Goal: Book appointment/travel/reservation

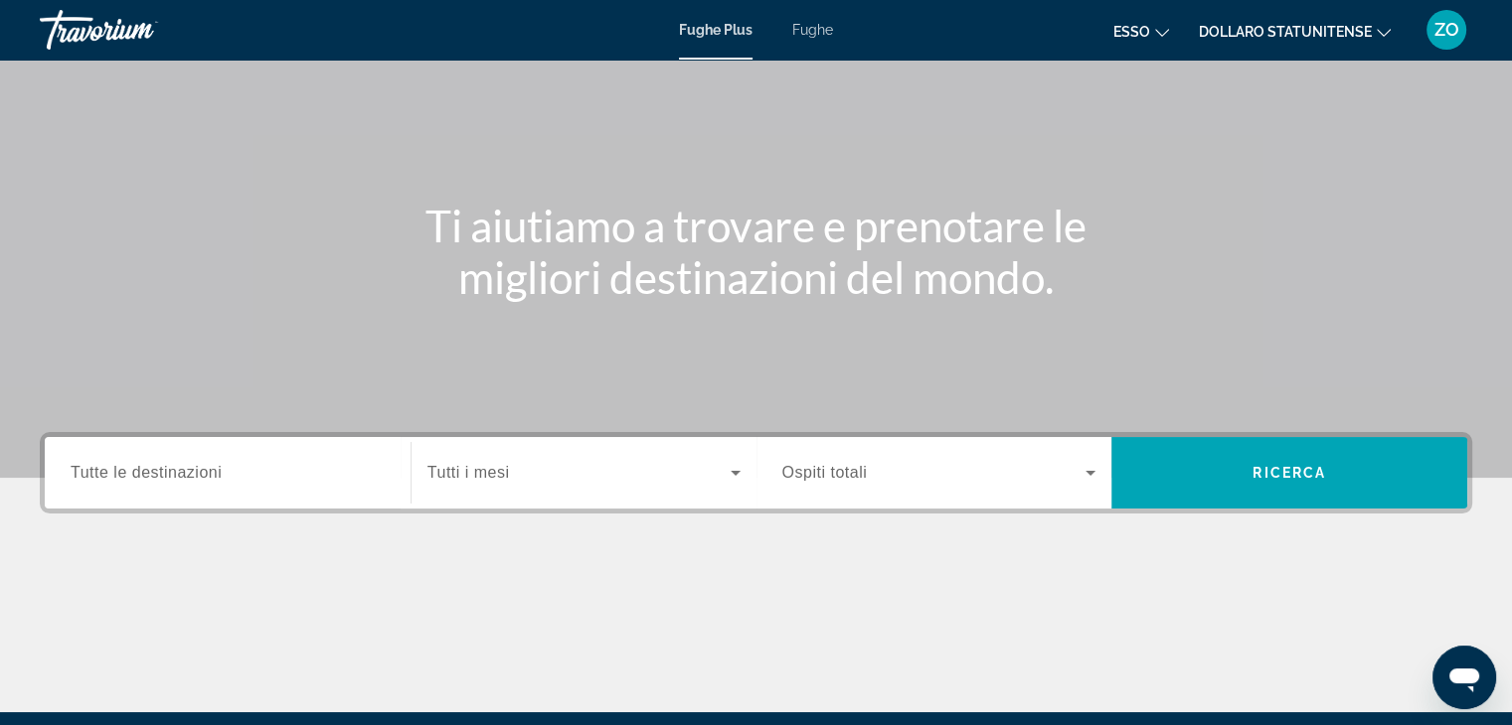
scroll to position [298, 0]
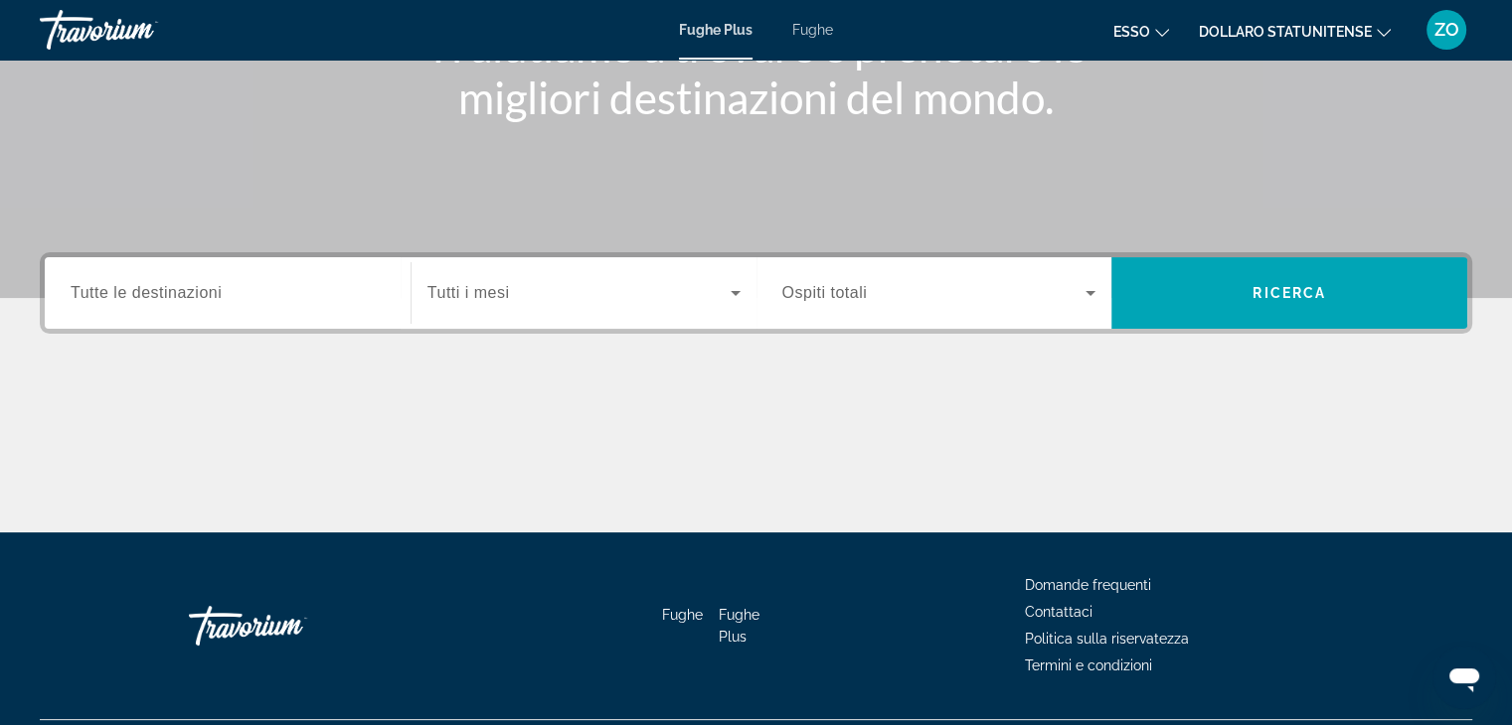
click at [215, 285] on span "Tutte le destinazioni" at bounding box center [146, 292] width 151 height 17
click at [215, 285] on input "Destination Tutte le destinazioni" at bounding box center [228, 294] width 314 height 24
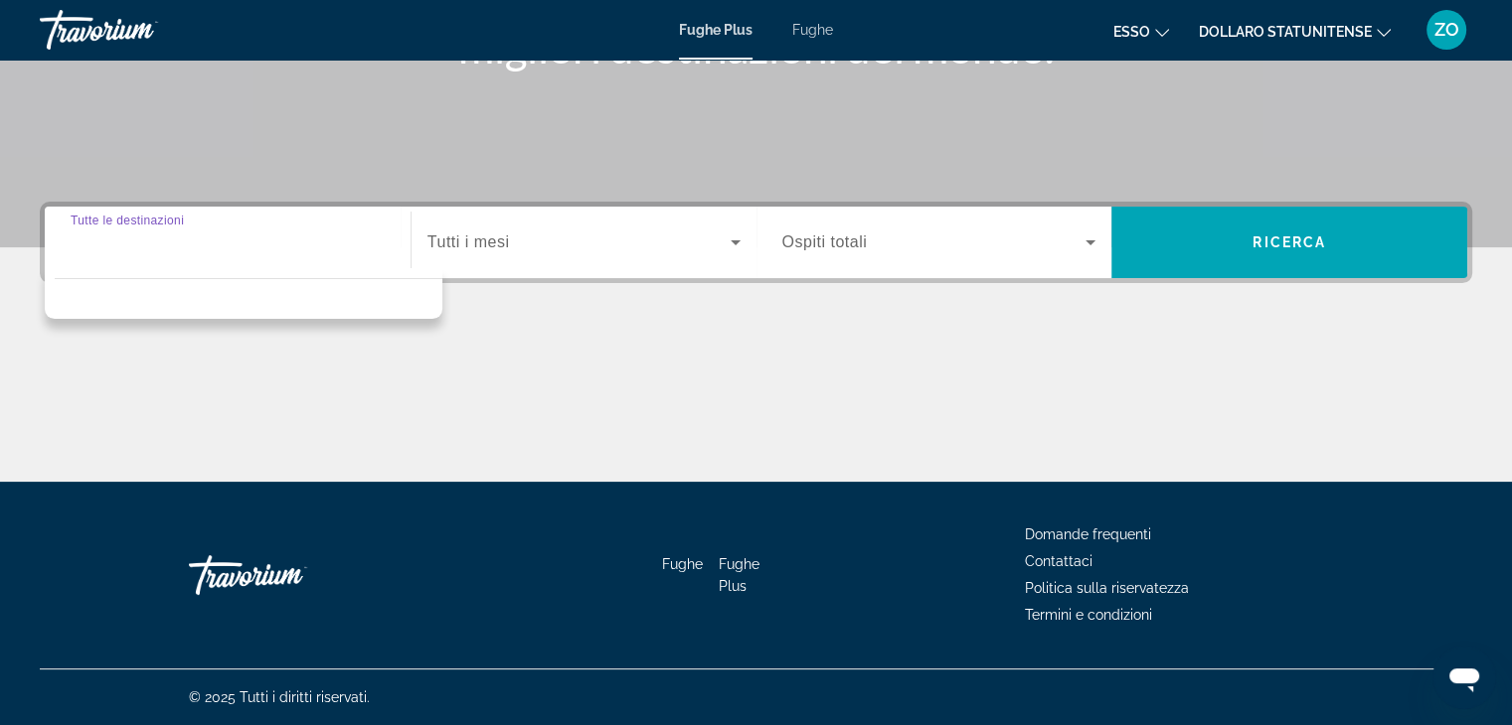
click at [270, 233] on input "Destination Tutte le destinazioni" at bounding box center [228, 244] width 314 height 24
click at [371, 255] on div "Widget di ricerca" at bounding box center [228, 243] width 314 height 57
click at [298, 240] on input "Destination Tutte le destinazioni" at bounding box center [228, 244] width 314 height 24
drag, startPoint x: 258, startPoint y: 251, endPoint x: 525, endPoint y: 290, distance: 269.1
click at [273, 251] on input "Destination Tutte le destinazioni" at bounding box center [228, 244] width 314 height 24
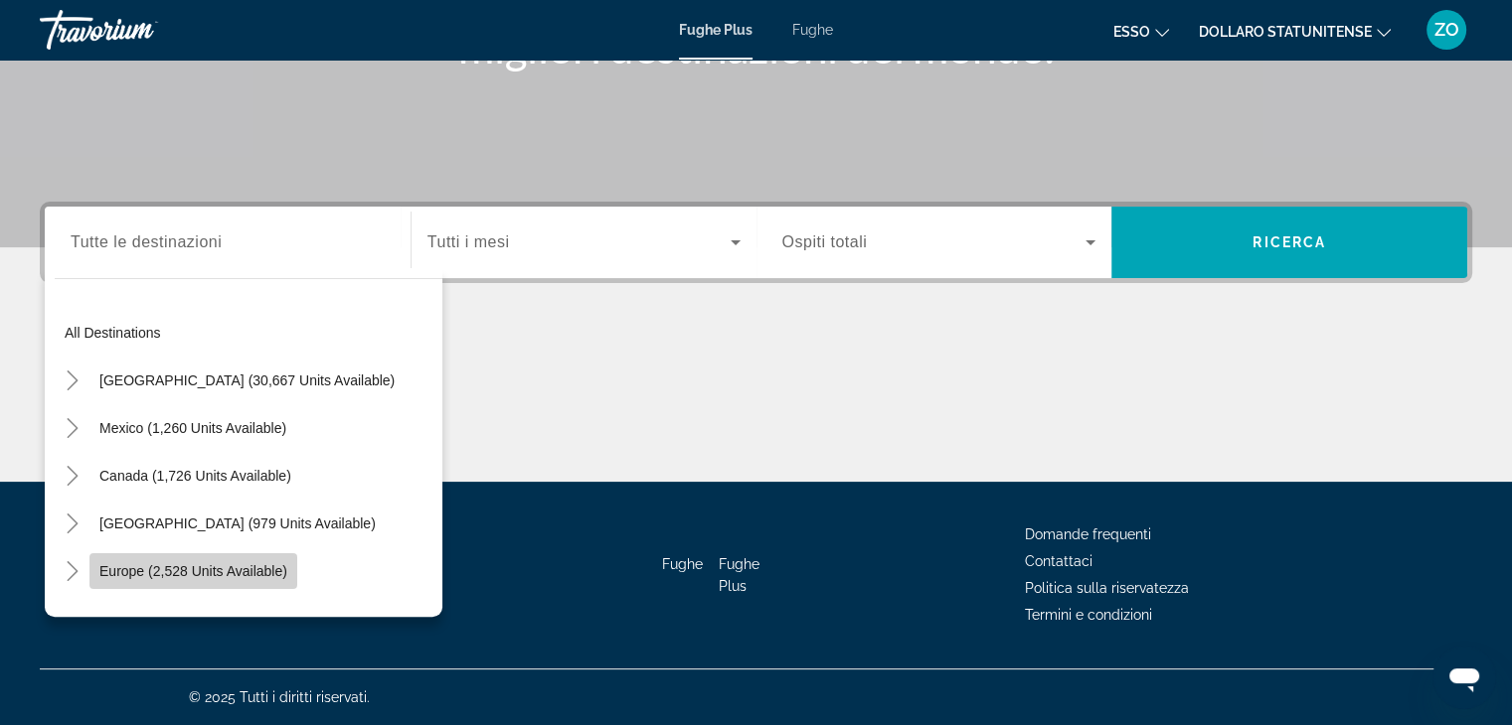
click at [184, 565] on span "Europe (2,528 units available)" at bounding box center [193, 571] width 188 height 16
type input "**********"
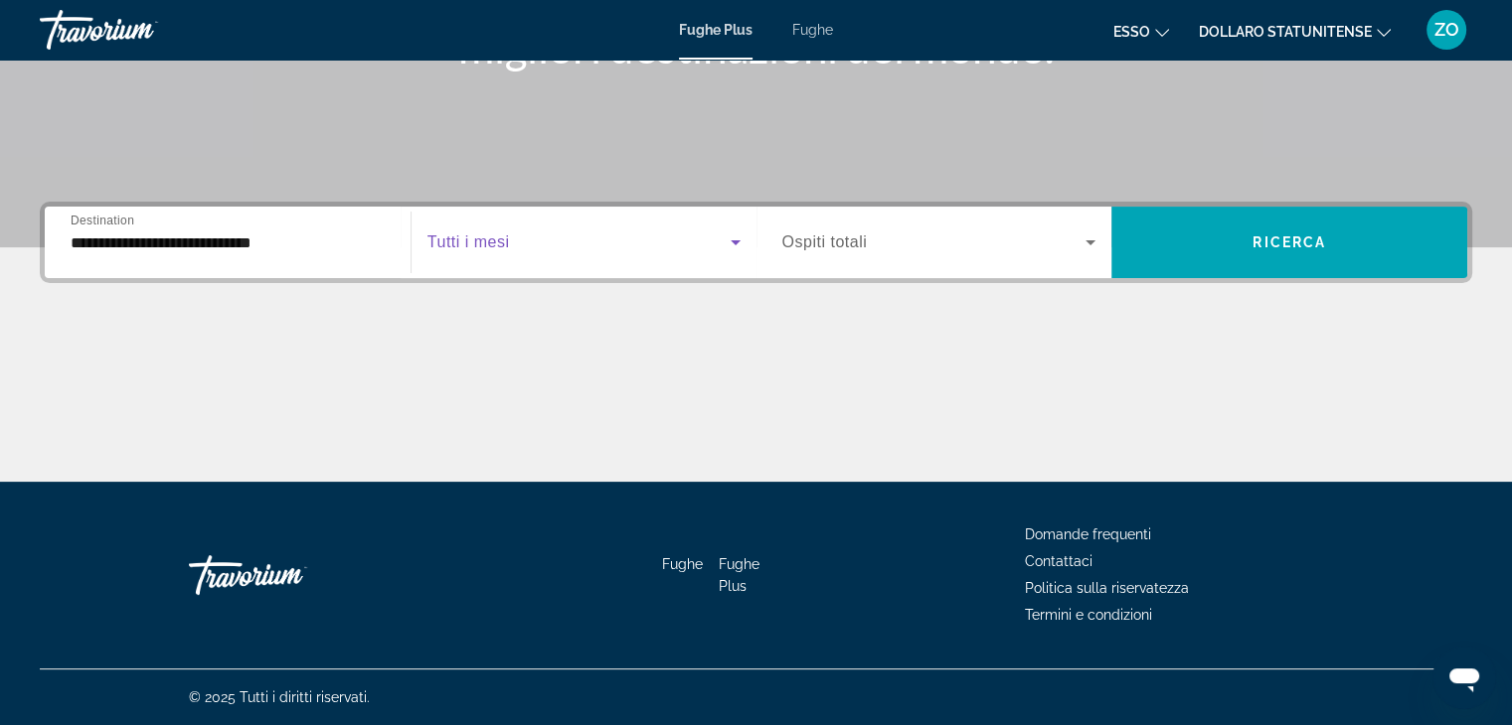
click at [733, 242] on icon "Widget di ricerca" at bounding box center [735, 243] width 10 height 5
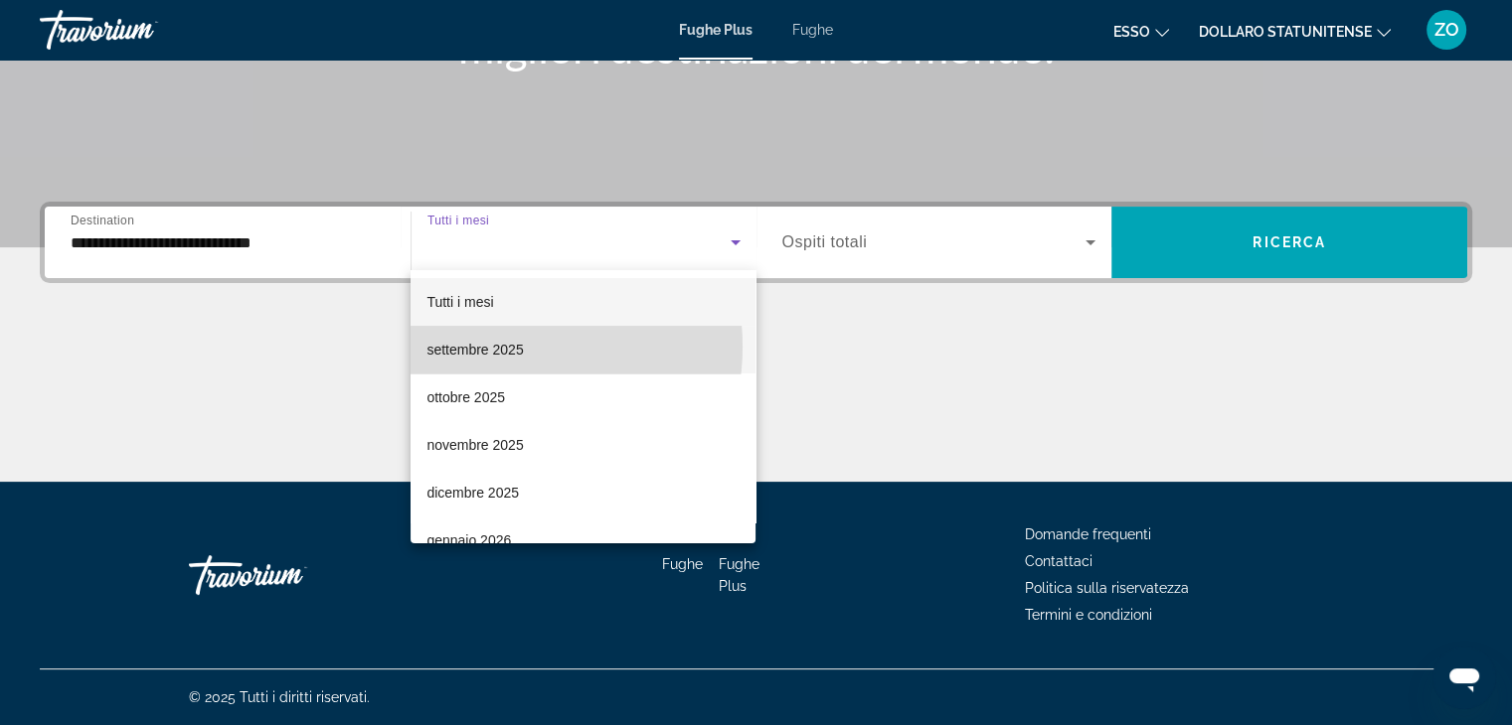
click at [503, 347] on font "settembre 2025" at bounding box center [474, 350] width 96 height 16
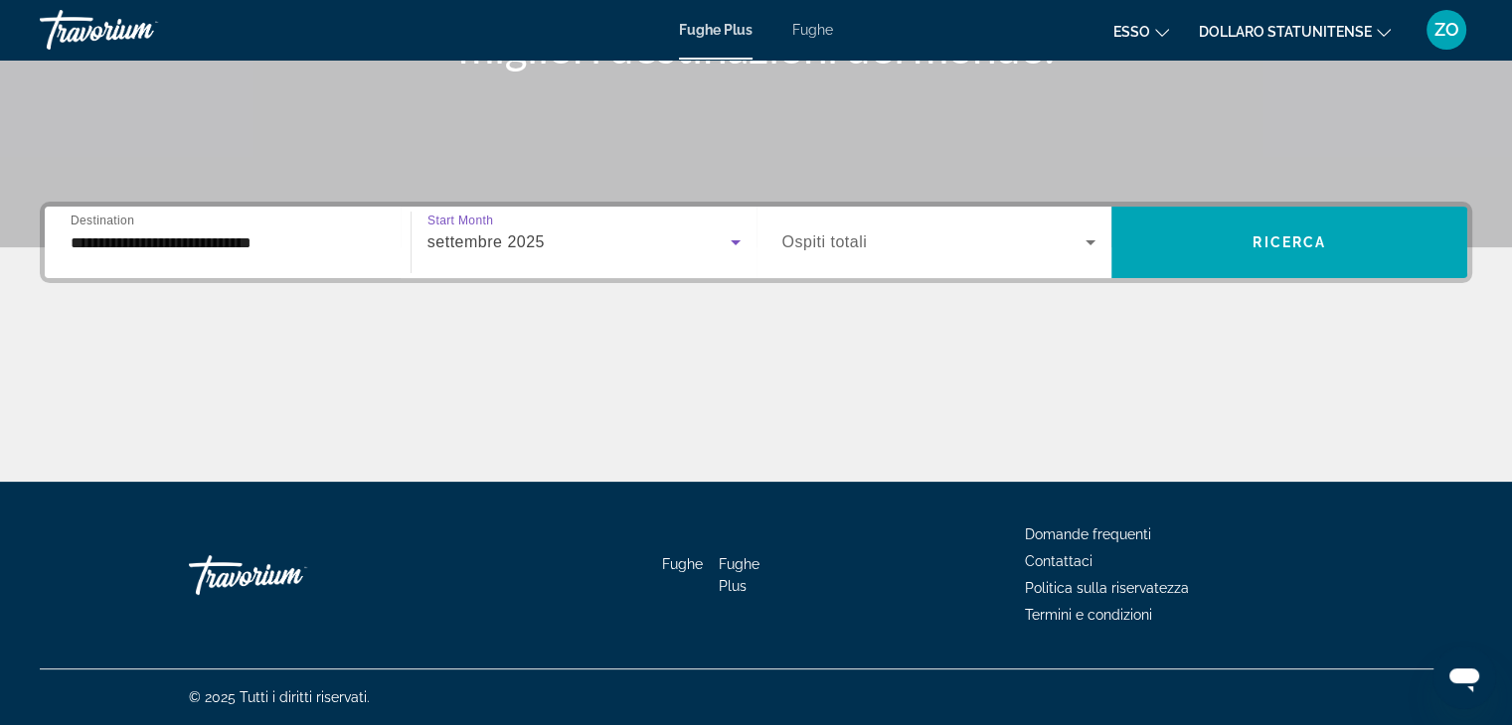
click at [1089, 241] on icon "Widget di ricerca" at bounding box center [1090, 243] width 10 height 5
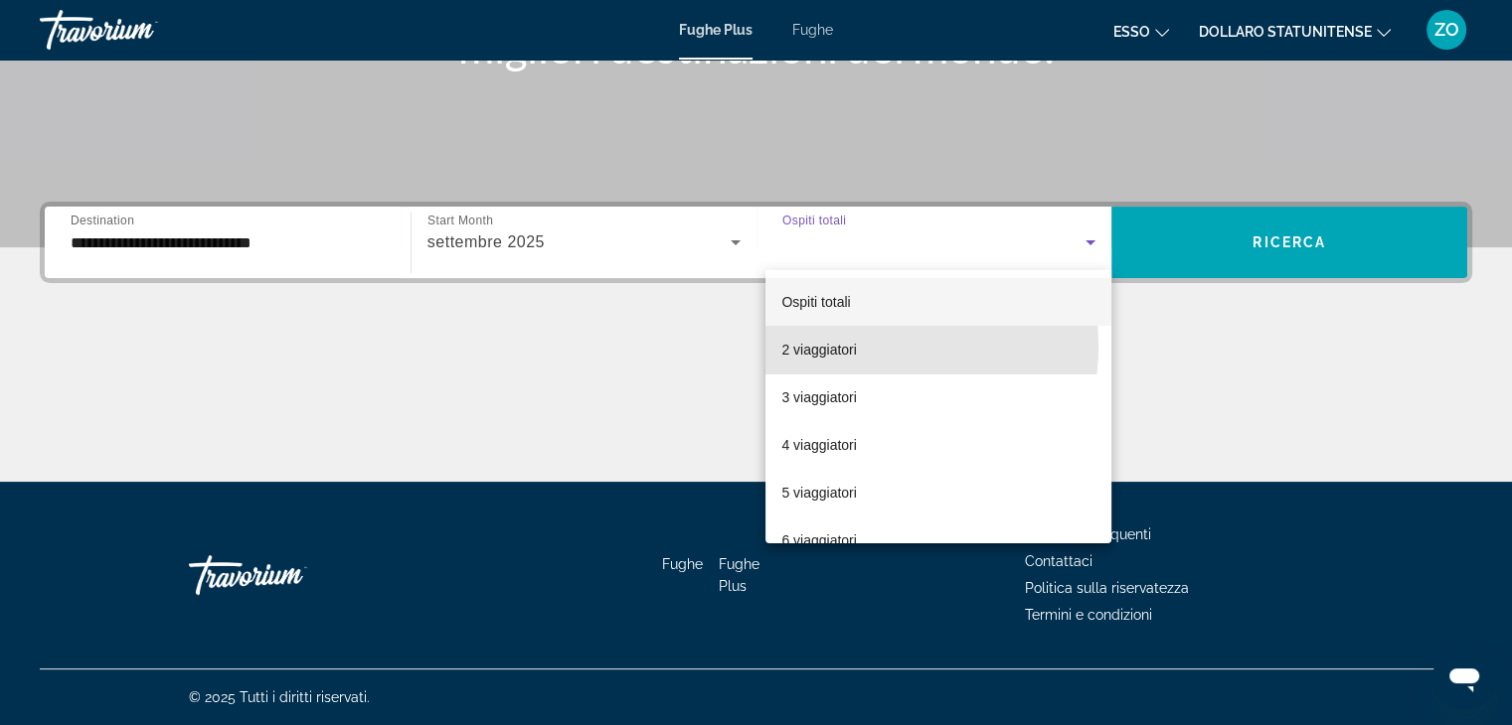
drag, startPoint x: 852, startPoint y: 346, endPoint x: 915, endPoint y: 312, distance: 72.0
click at [853, 346] on font "2 viaggiatori" at bounding box center [819, 350] width 76 height 16
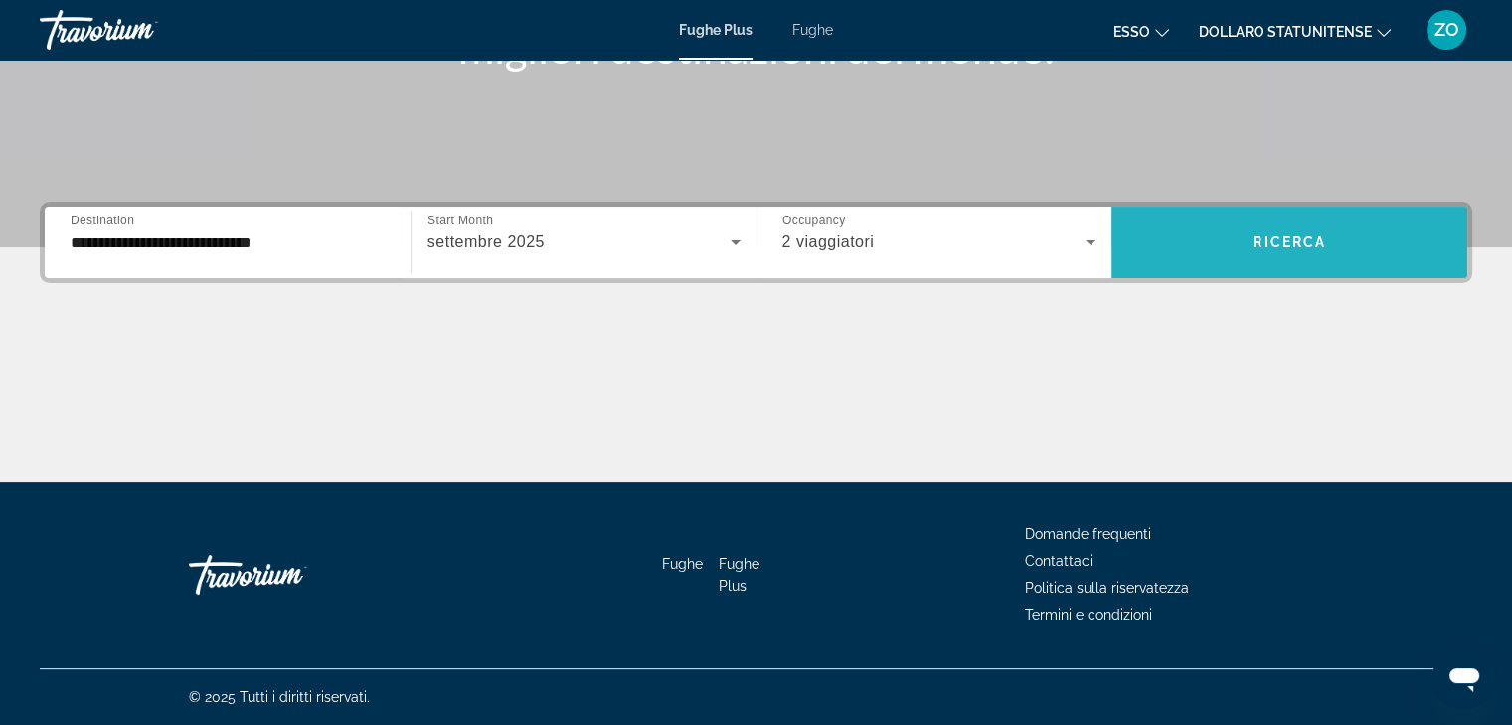
click at [1276, 242] on span "Ricerca" at bounding box center [1289, 243] width 74 height 16
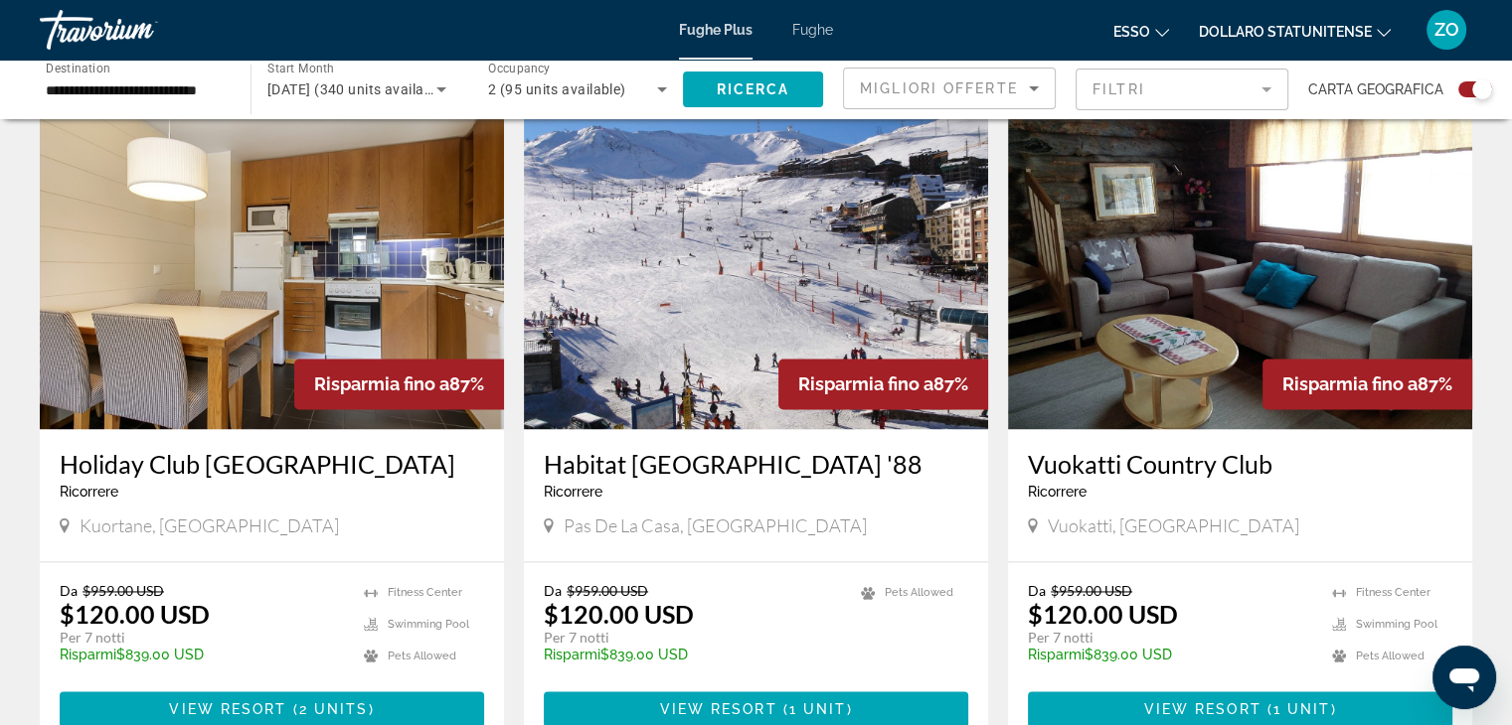
scroll to position [2783, 0]
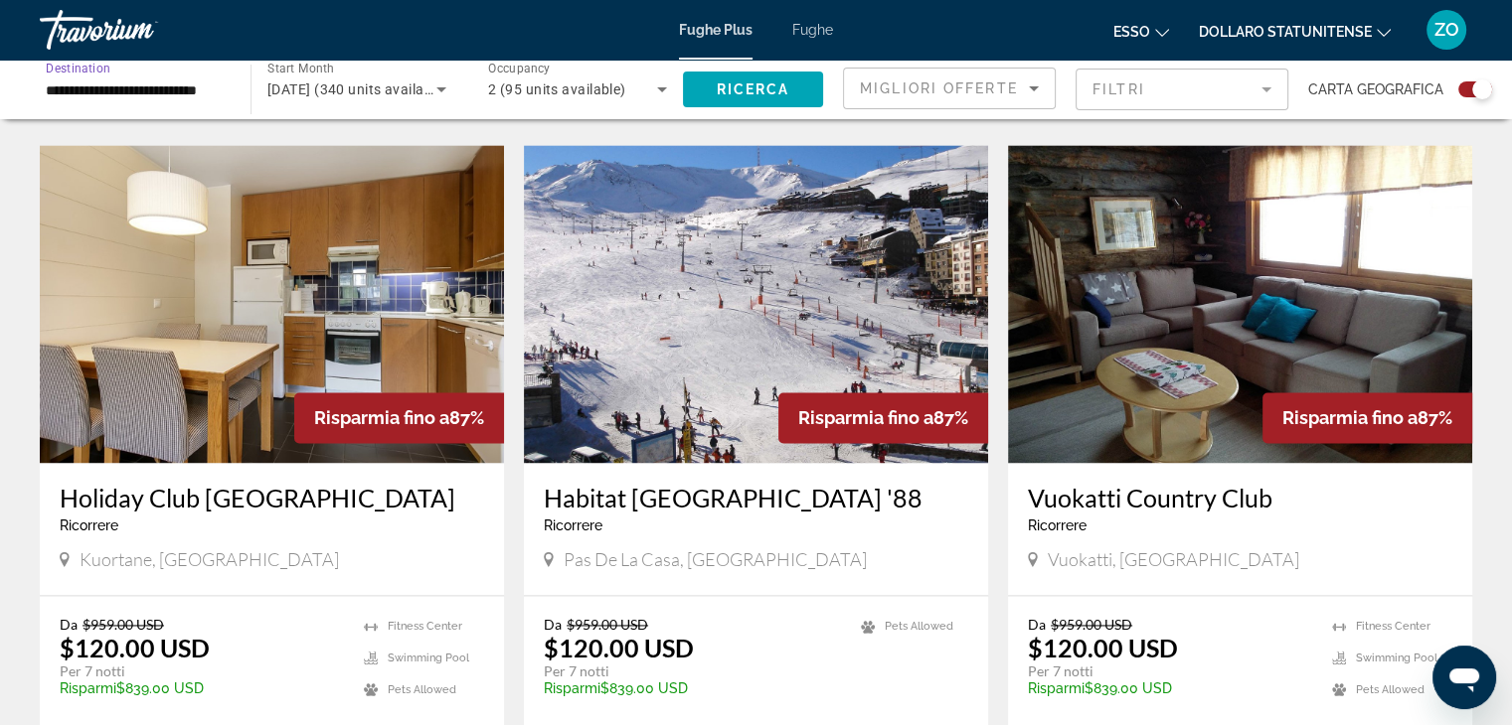
click at [179, 89] on input "**********" at bounding box center [135, 91] width 179 height 24
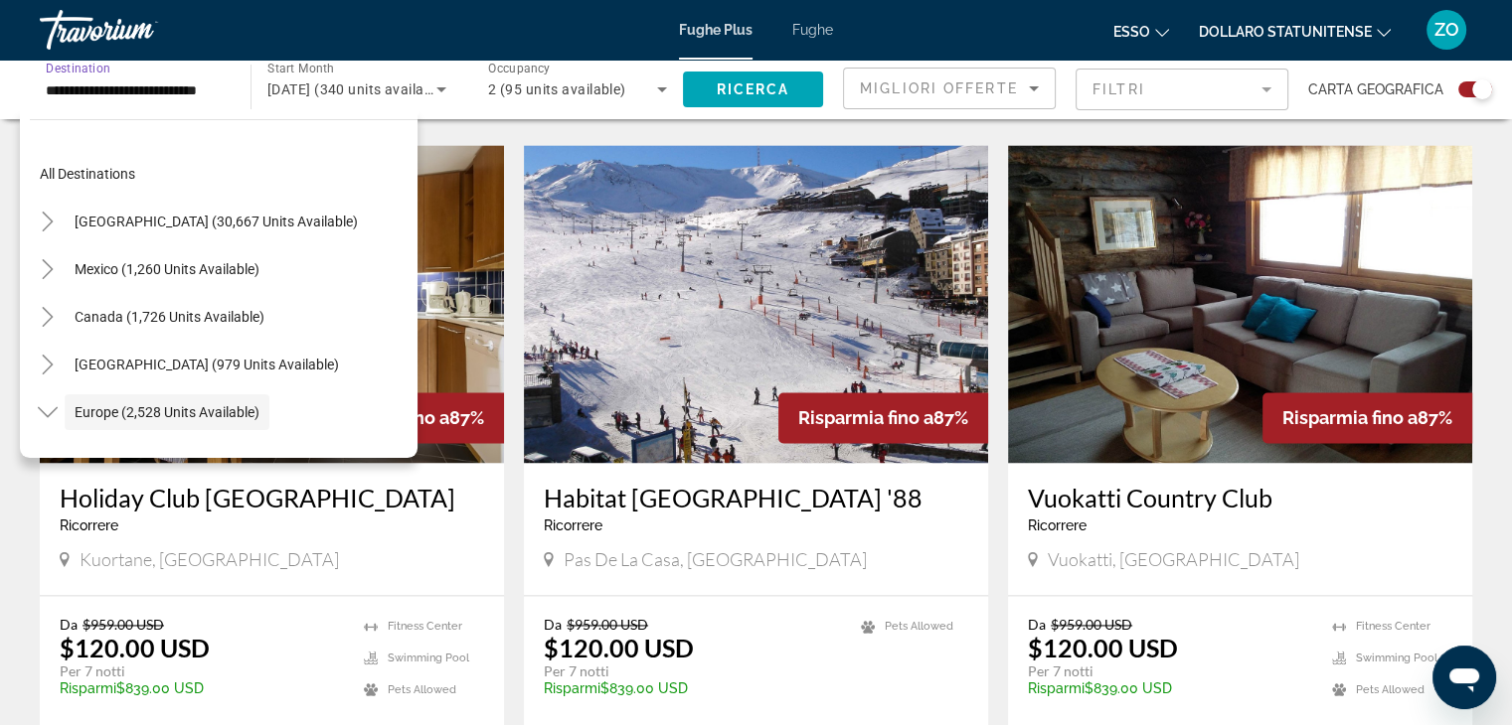
scroll to position [118, 0]
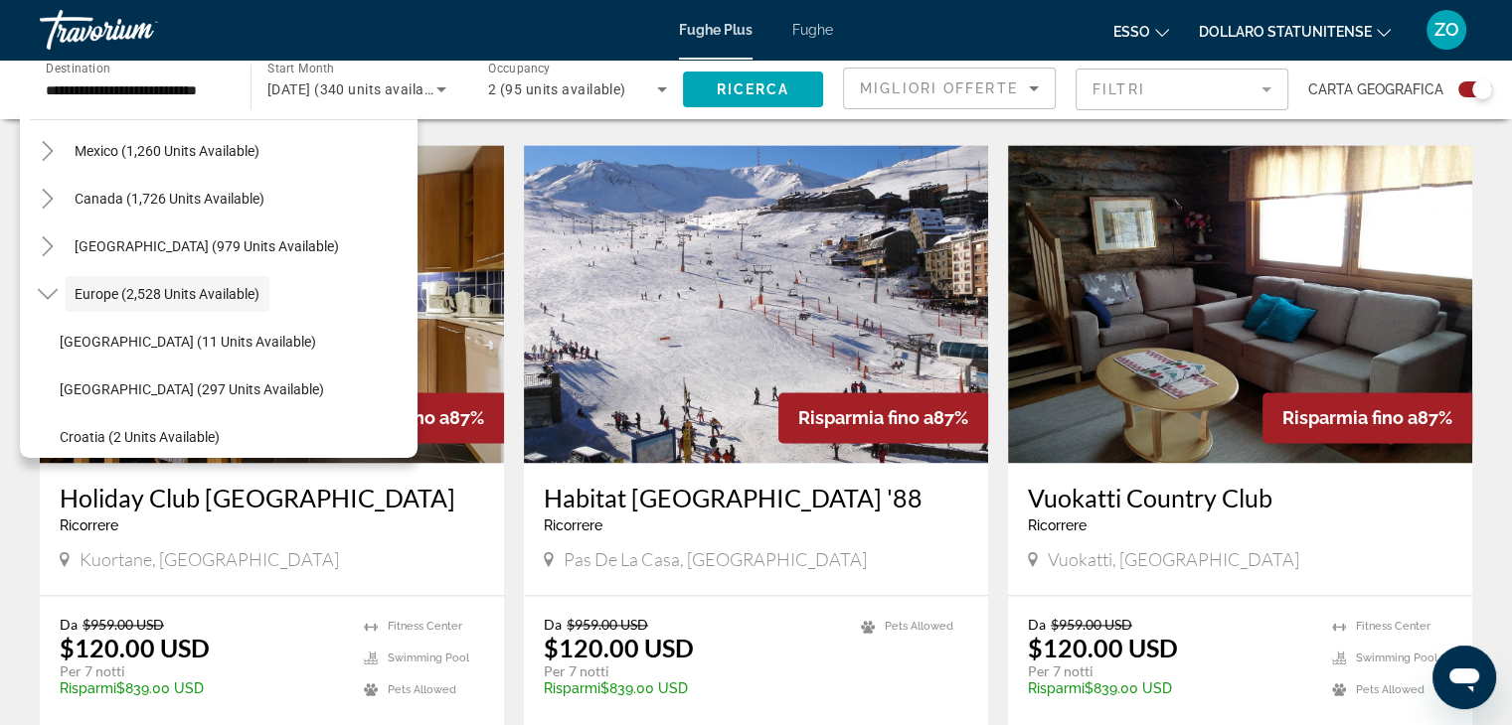
click at [1268, 88] on mat-form-field "Filtri" at bounding box center [1181, 90] width 213 height 42
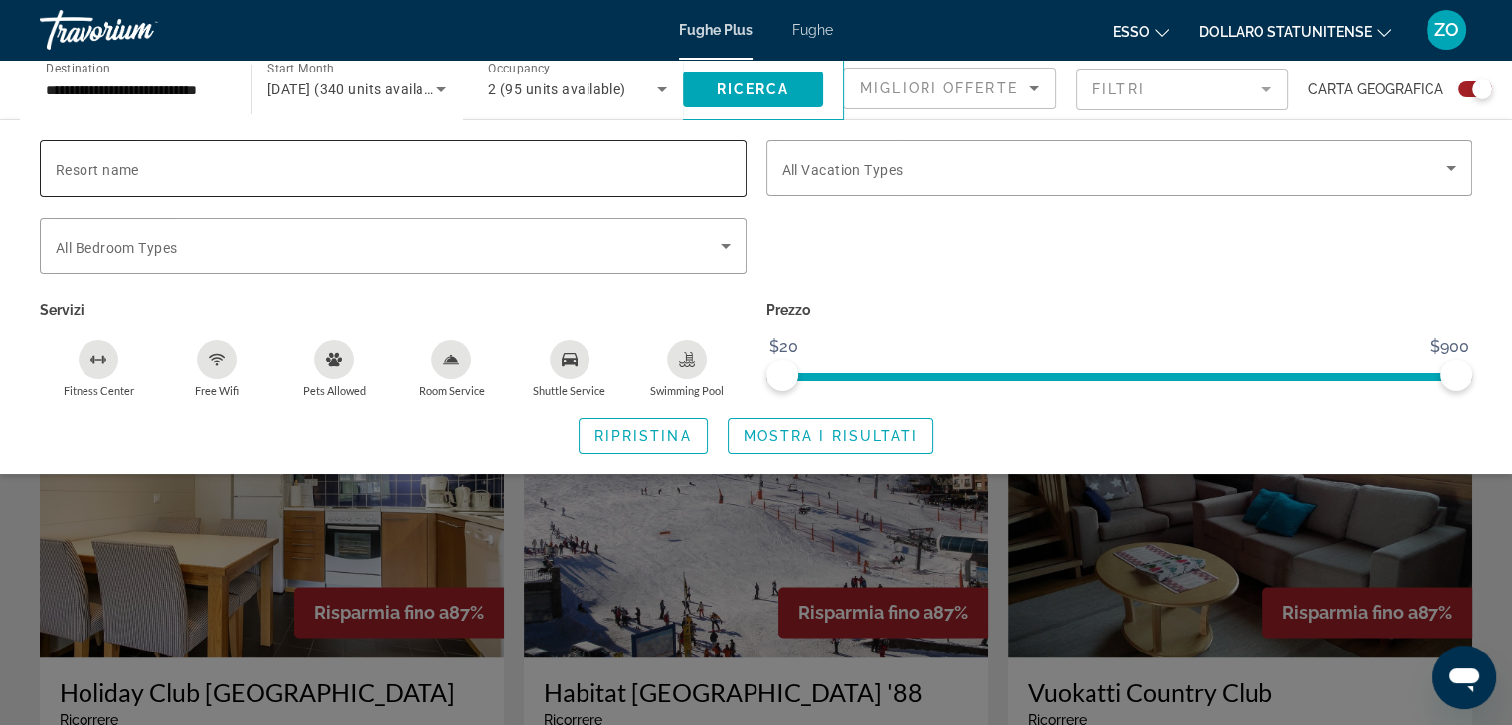
scroll to position [2584, 0]
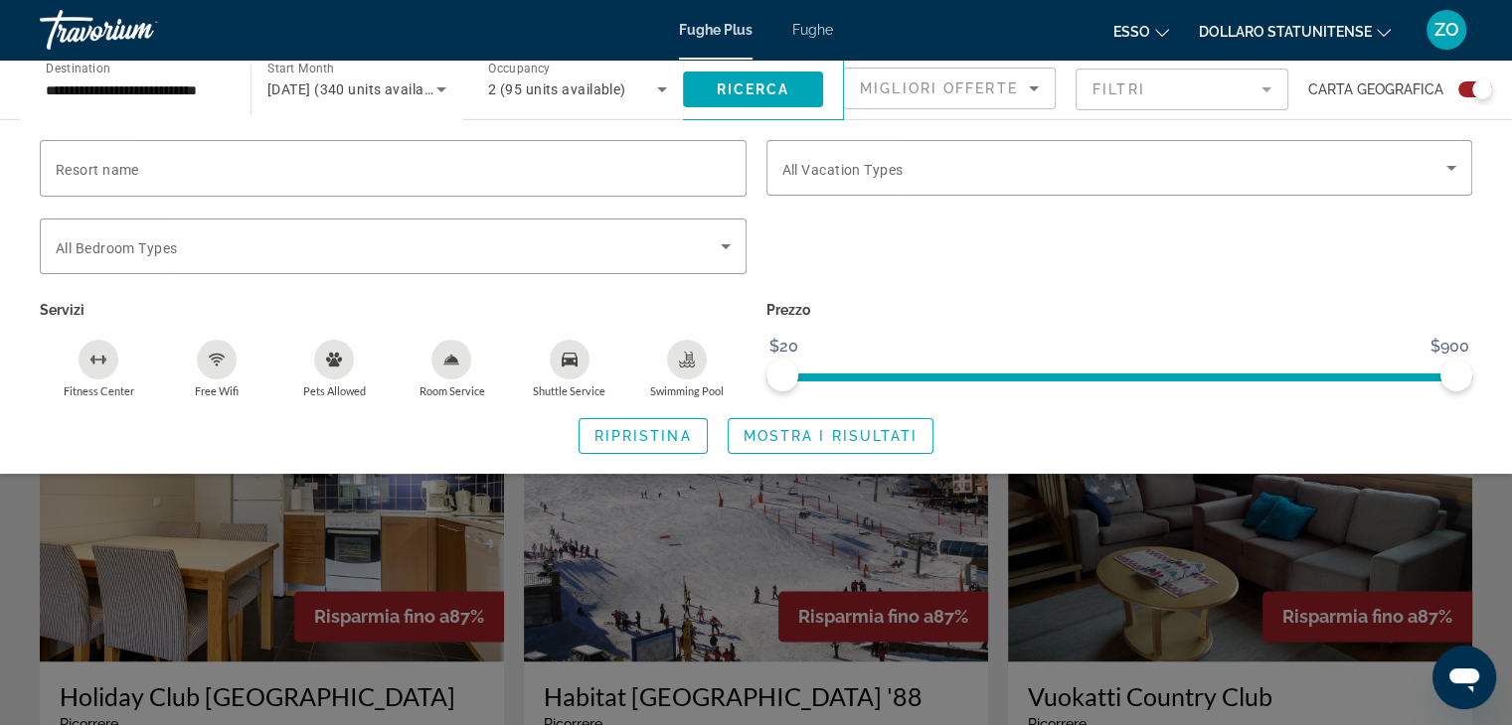
click at [1033, 88] on icon "Sort by" at bounding box center [1034, 88] width 10 height 5
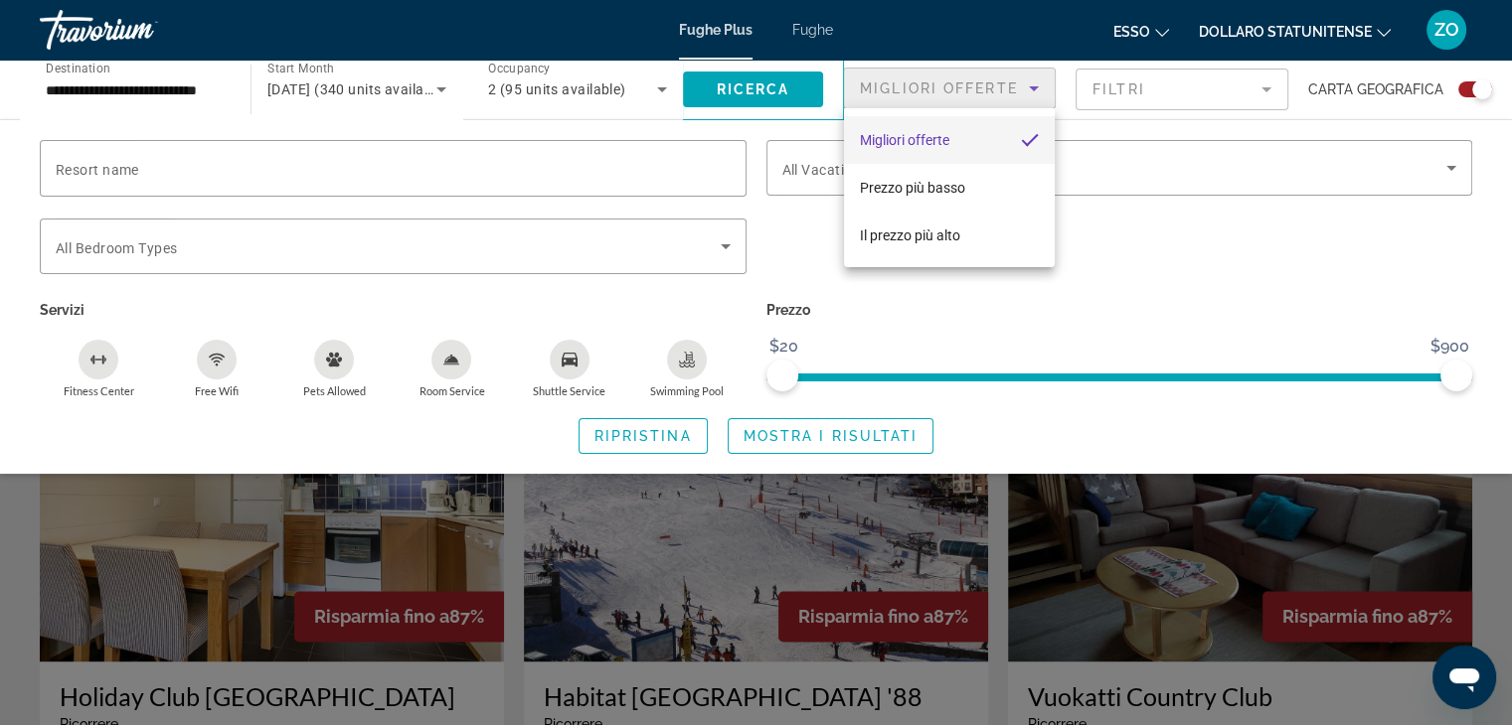
click at [1129, 257] on div at bounding box center [756, 362] width 1512 height 725
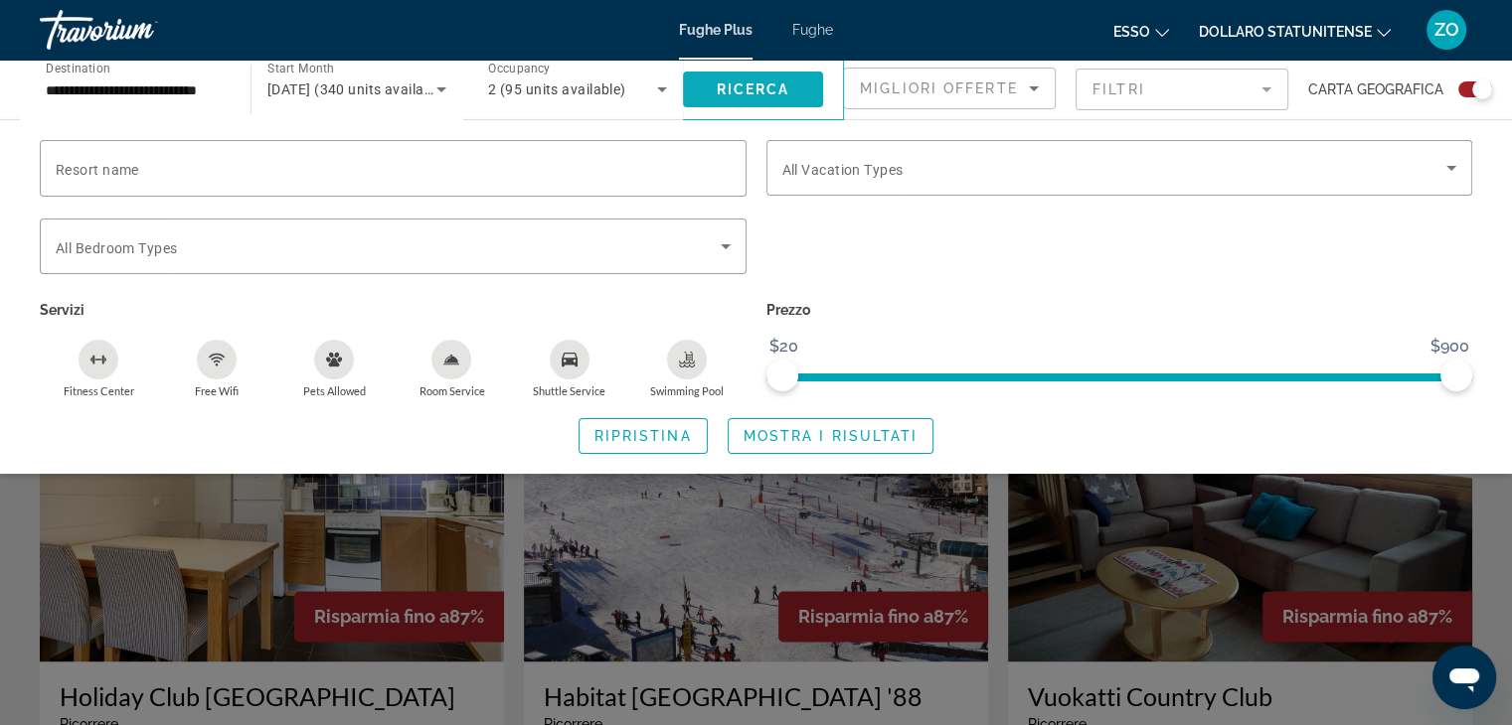
click at [726, 90] on span "Ricerca" at bounding box center [754, 89] width 74 height 16
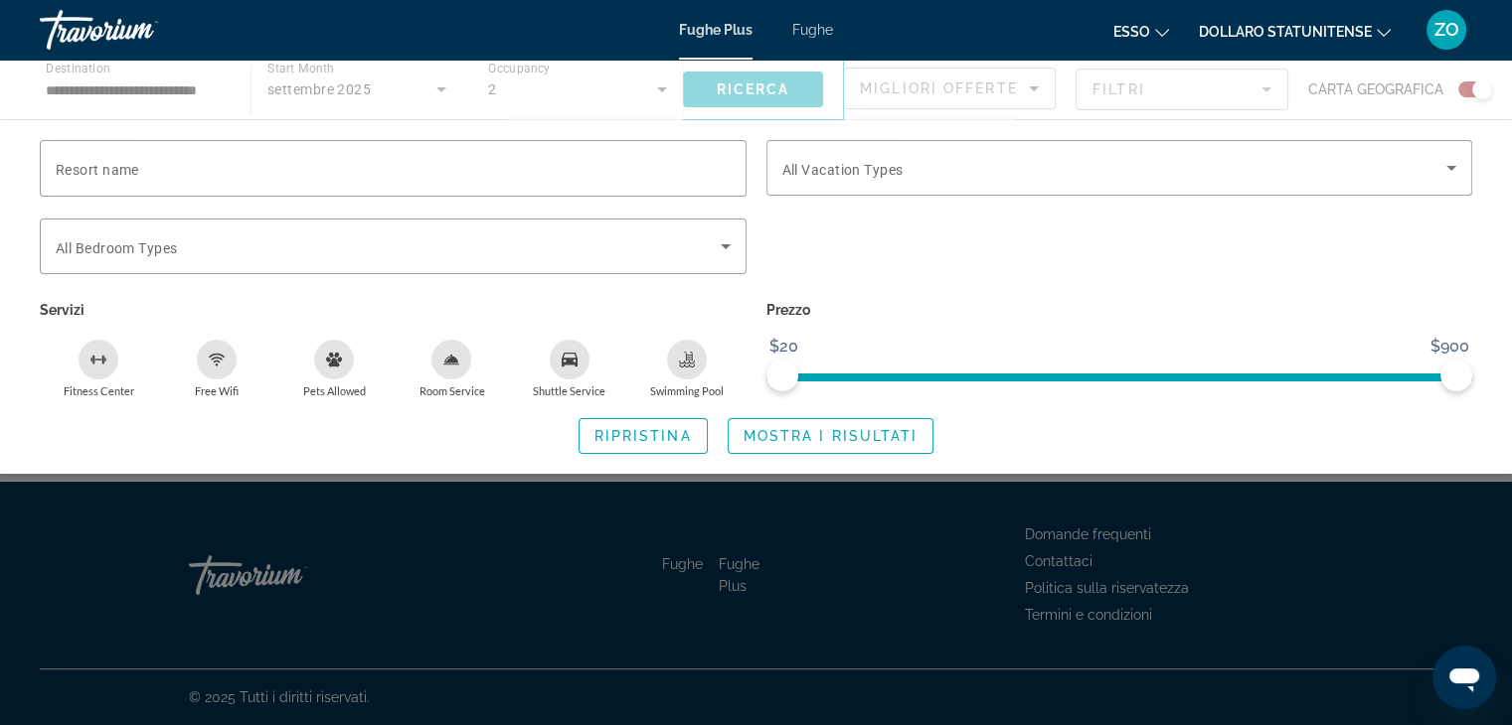
scroll to position [0, 0]
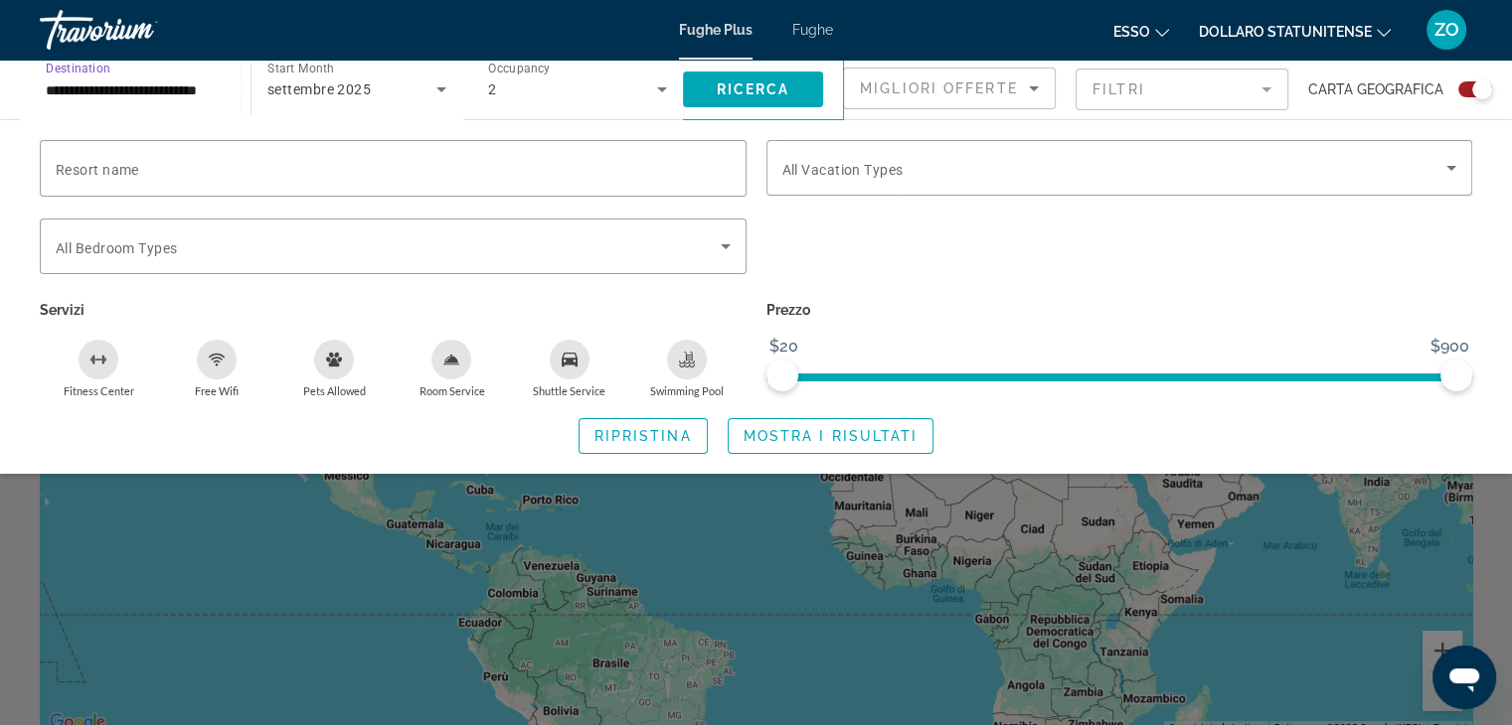
click at [117, 84] on input "**********" at bounding box center [135, 91] width 179 height 24
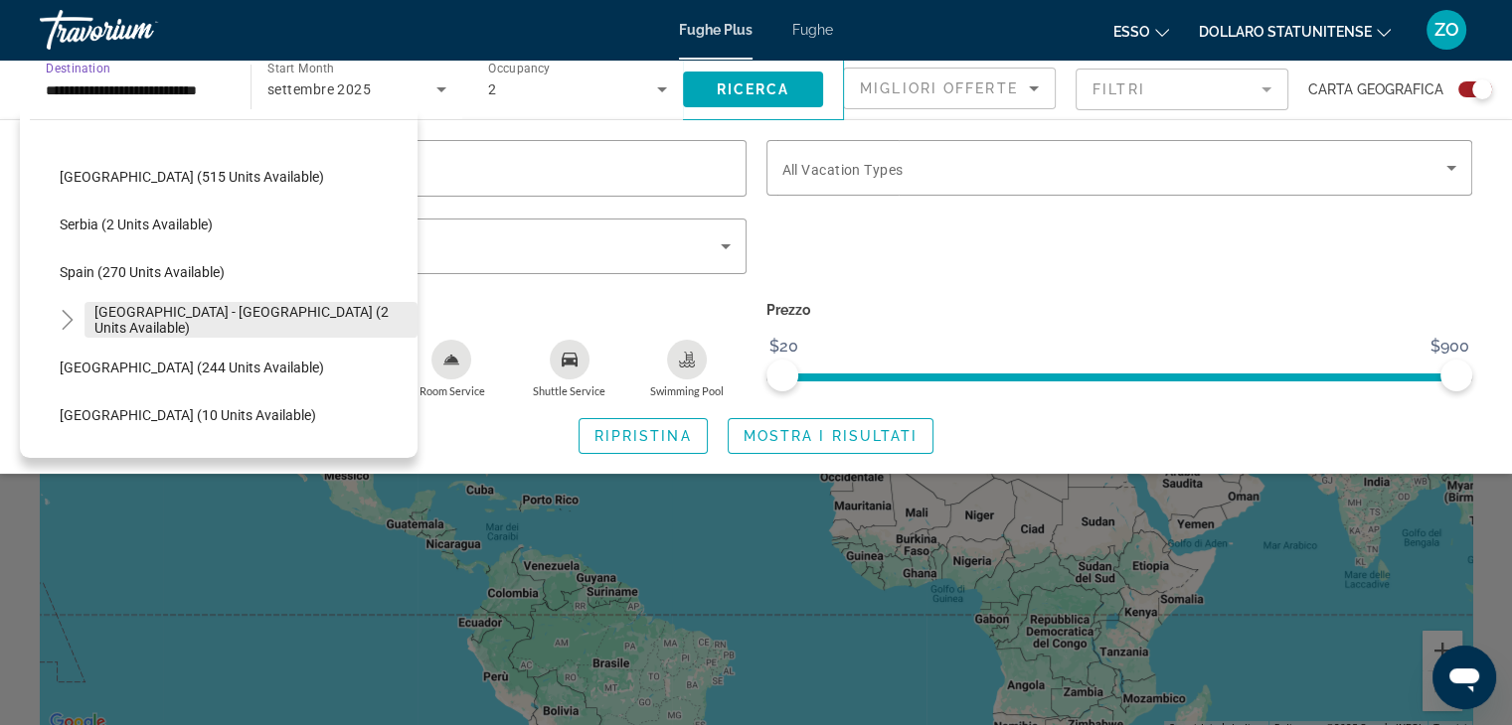
scroll to position [731, 0]
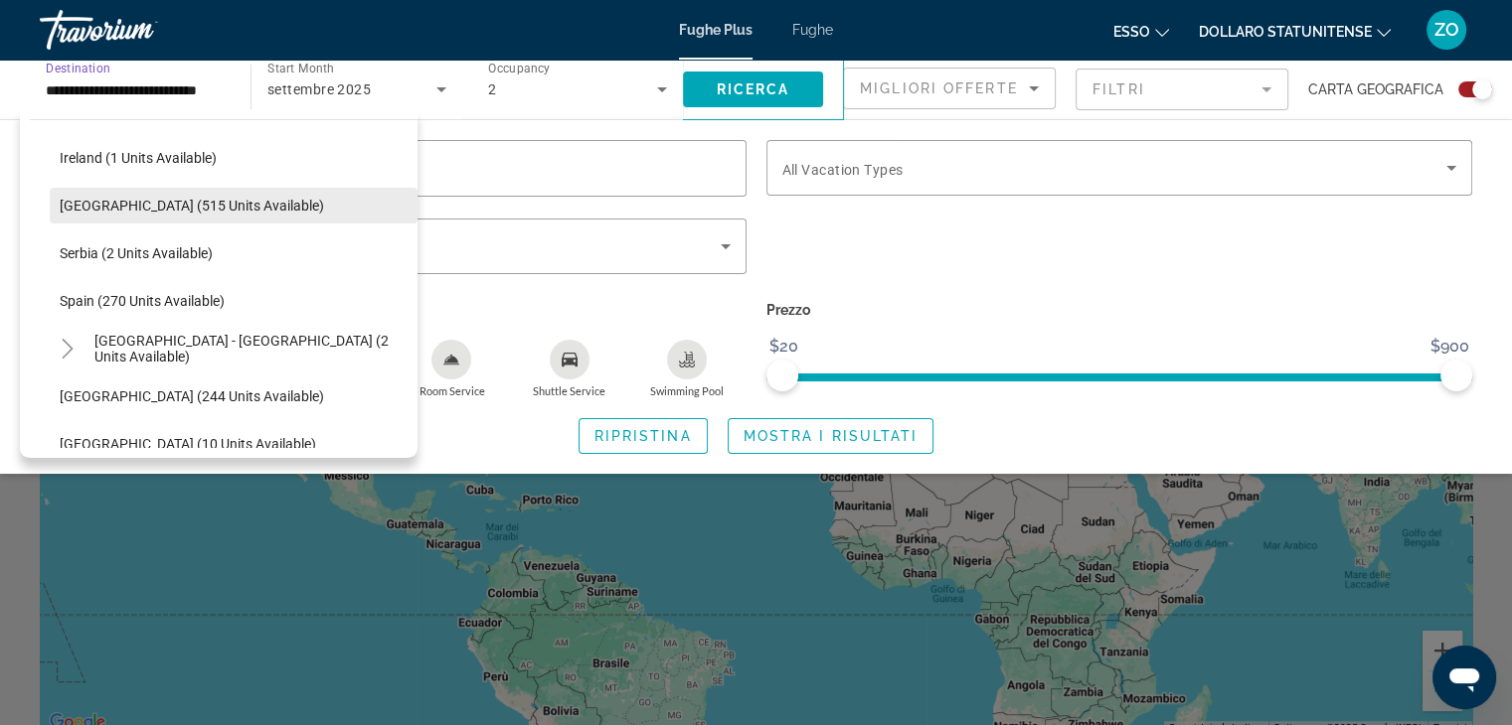
click at [164, 203] on span "[GEOGRAPHIC_DATA] (515 units available)" at bounding box center [192, 206] width 264 height 16
type input "**********"
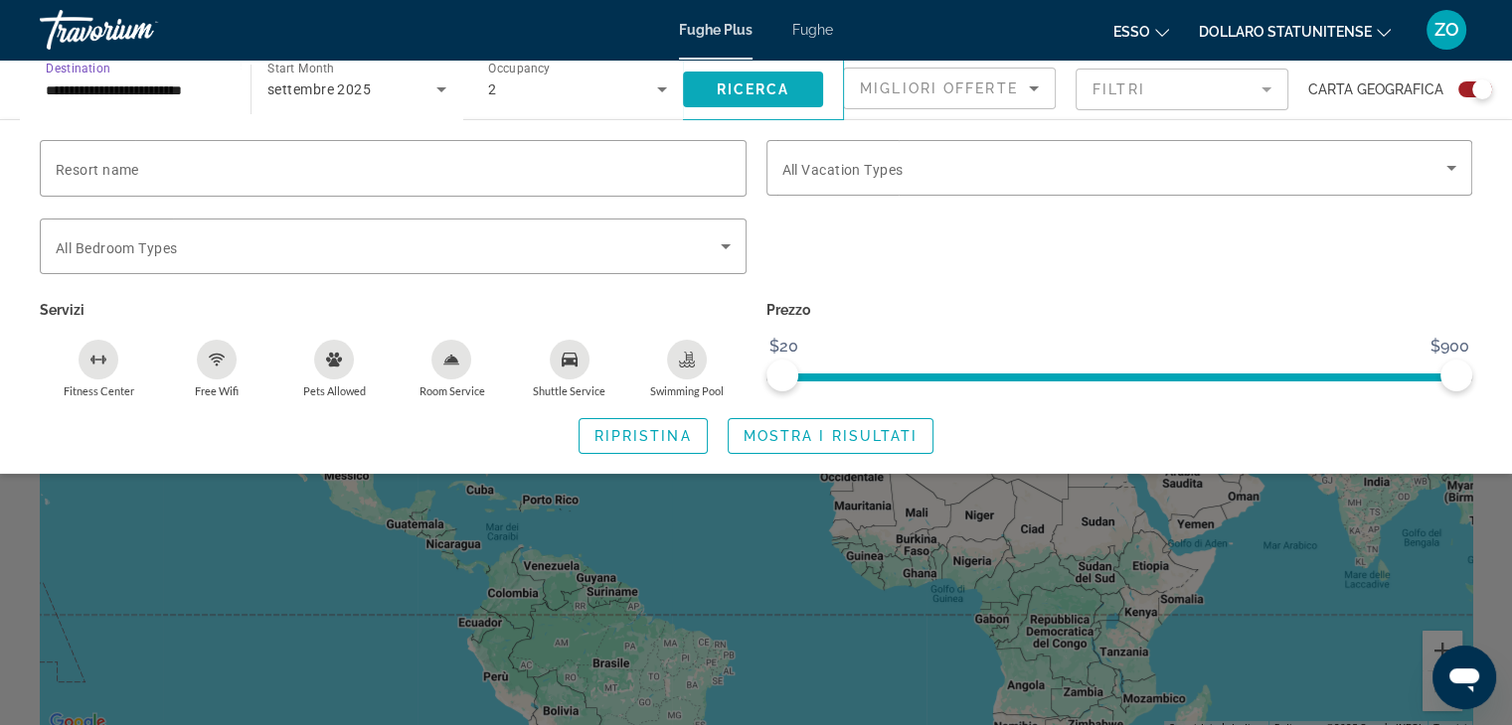
click at [756, 80] on span "Search widget" at bounding box center [753, 90] width 140 height 48
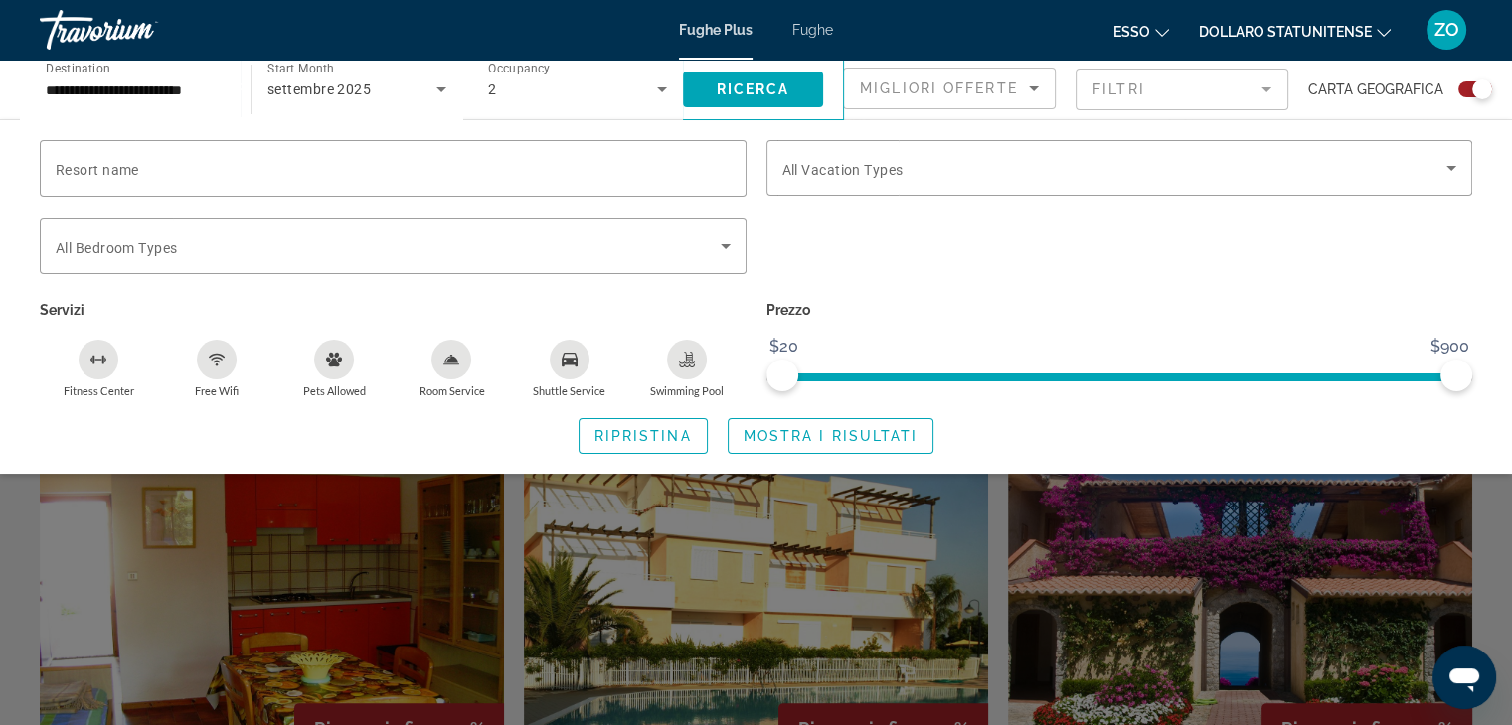
scroll to position [497, 0]
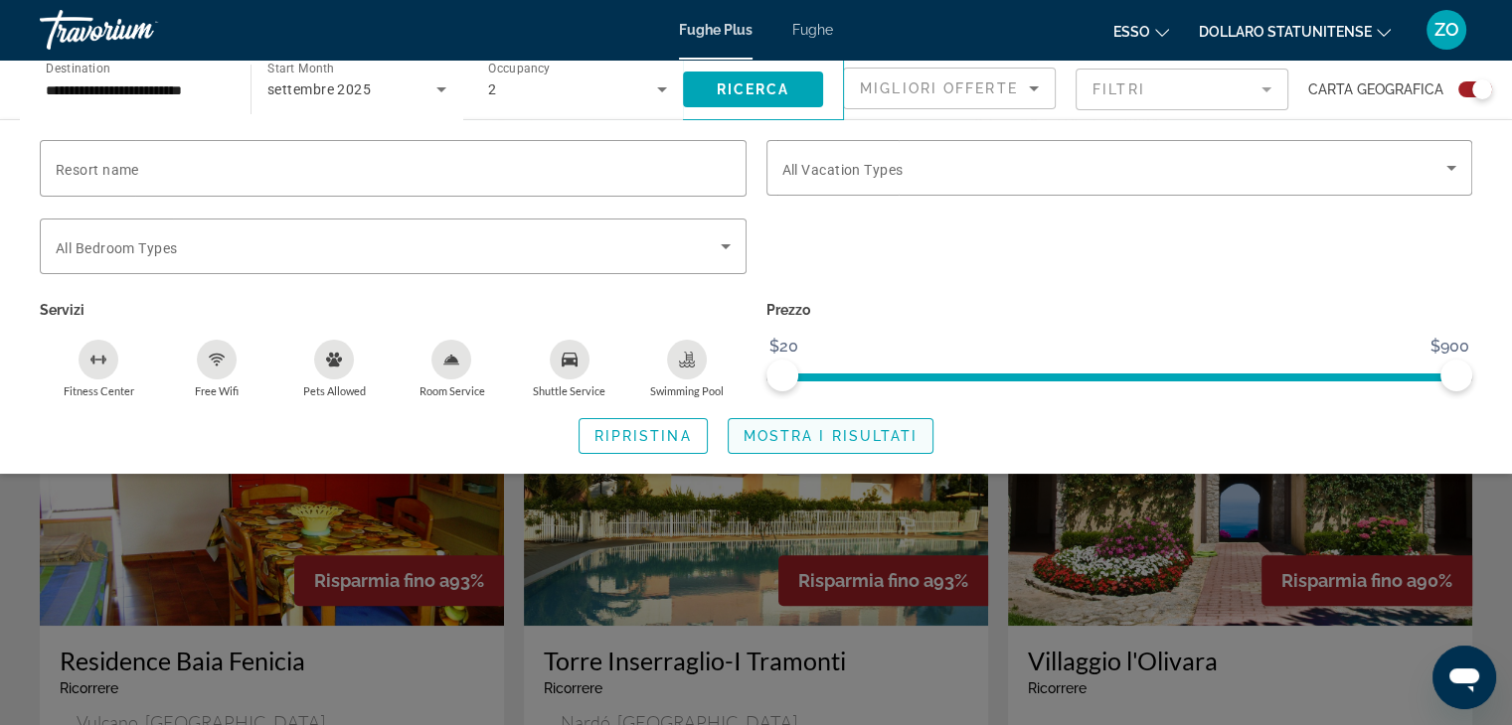
click at [827, 432] on span "Mostra i risultati" at bounding box center [830, 436] width 175 height 16
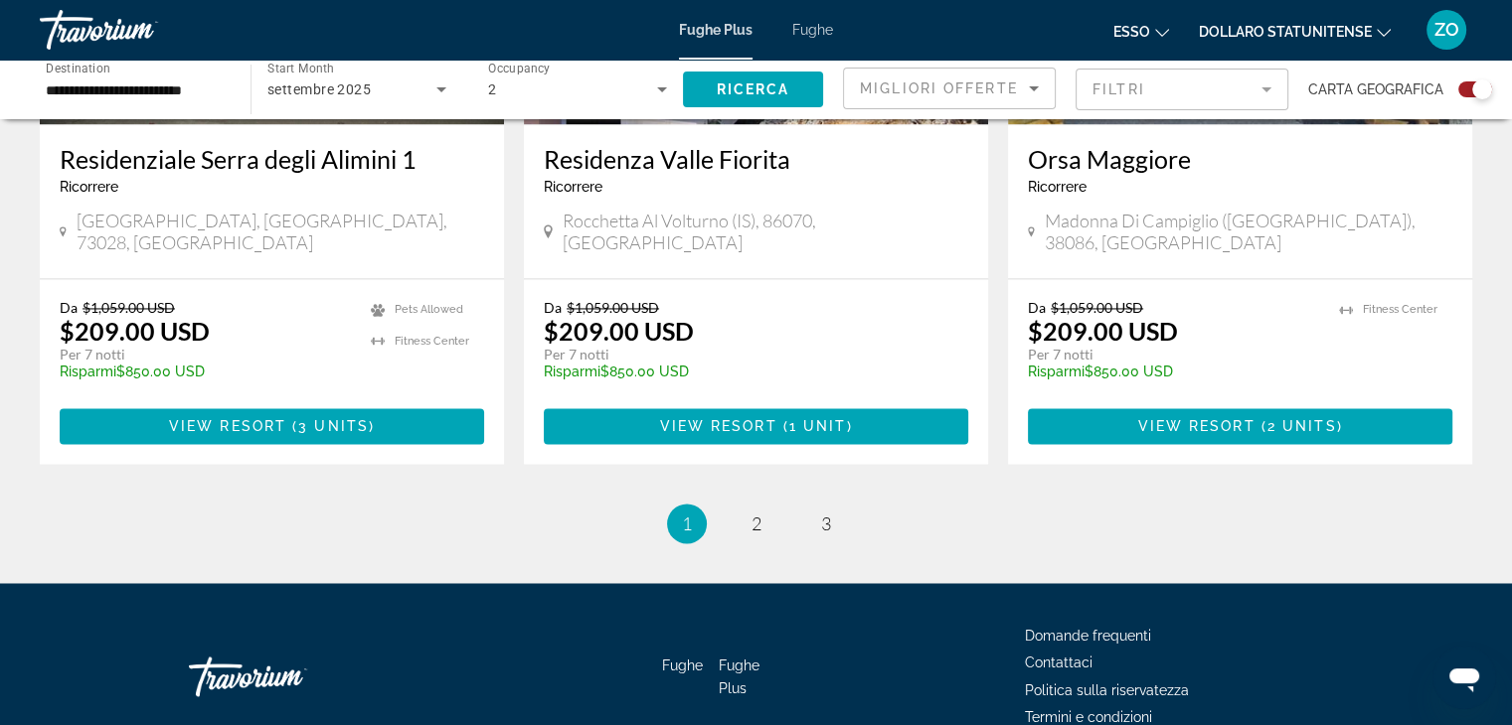
scroll to position [3105, 0]
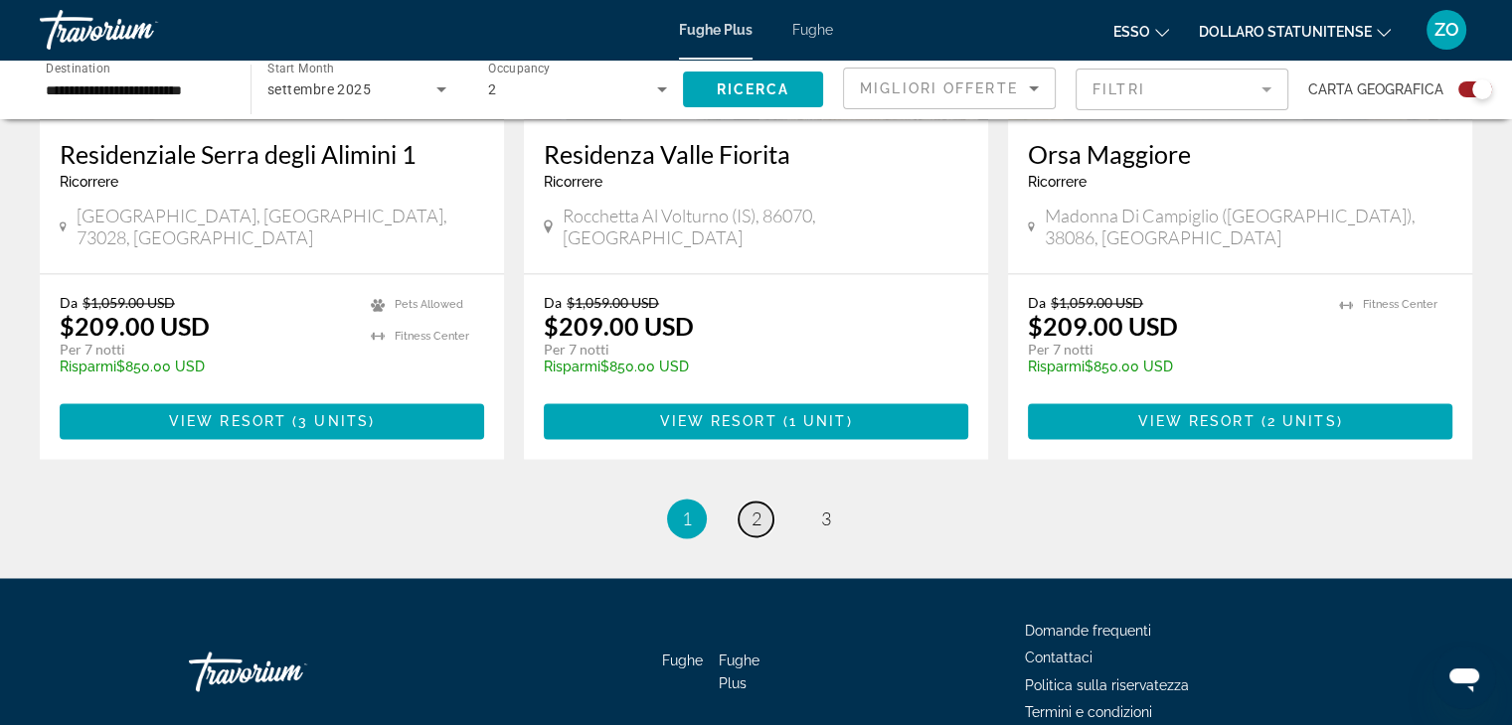
click at [748, 502] on link "page 2" at bounding box center [755, 519] width 35 height 35
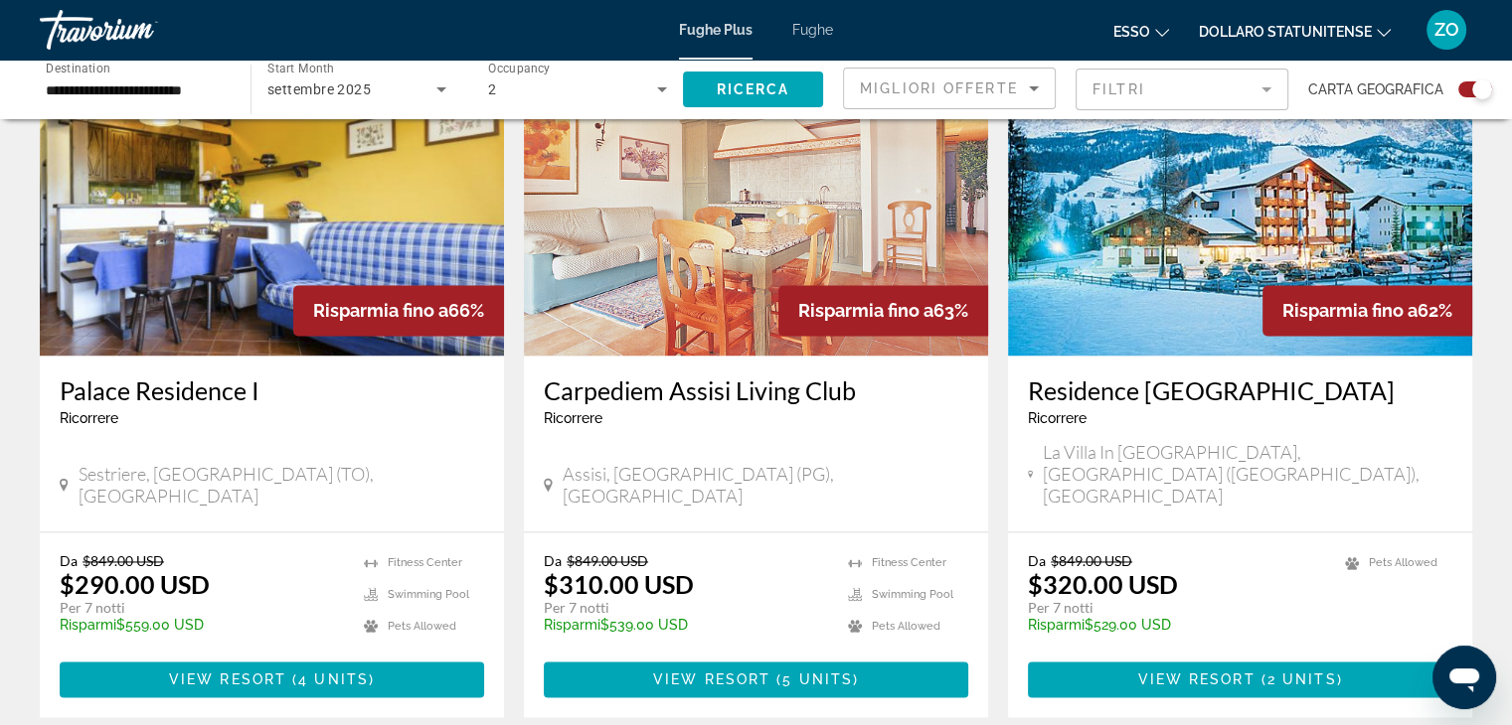
scroll to position [3016, 0]
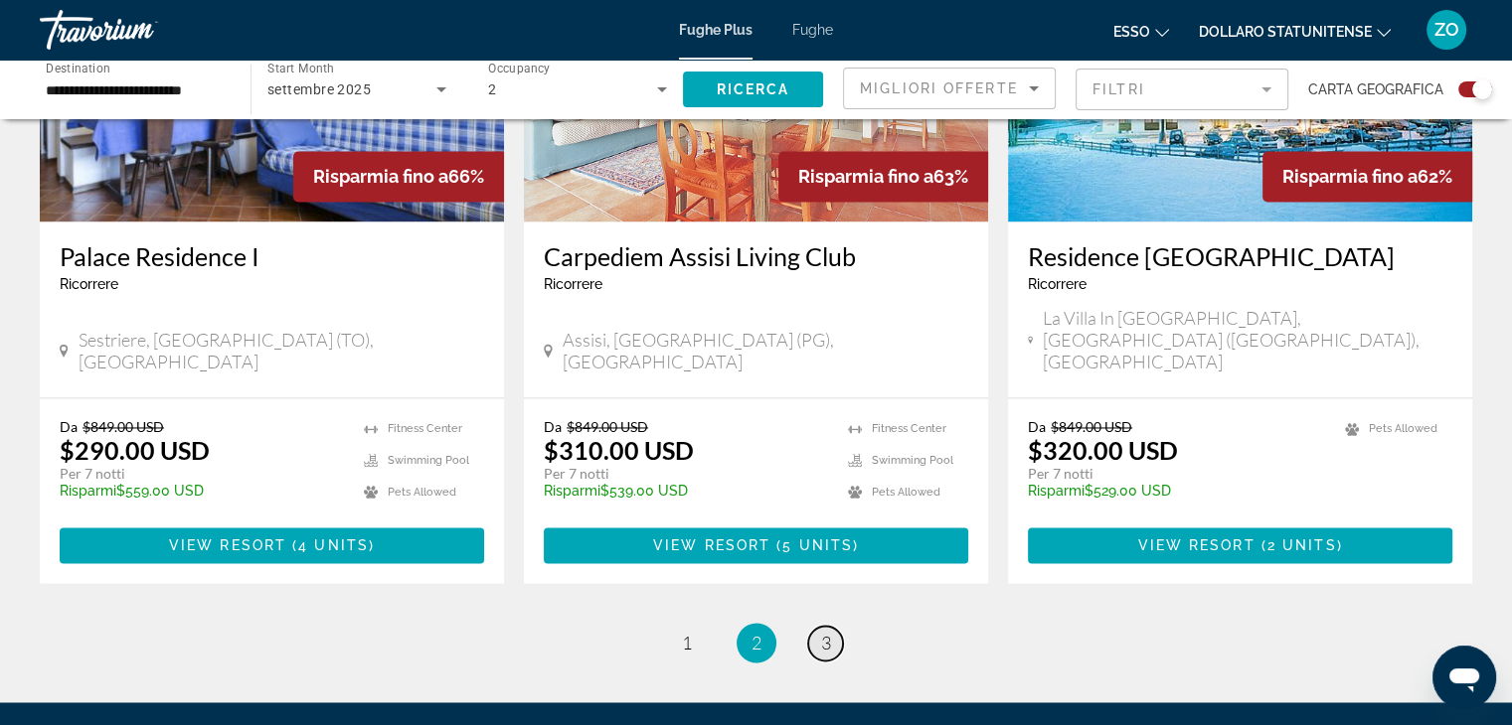
click at [825, 632] on span "3" at bounding box center [826, 643] width 10 height 22
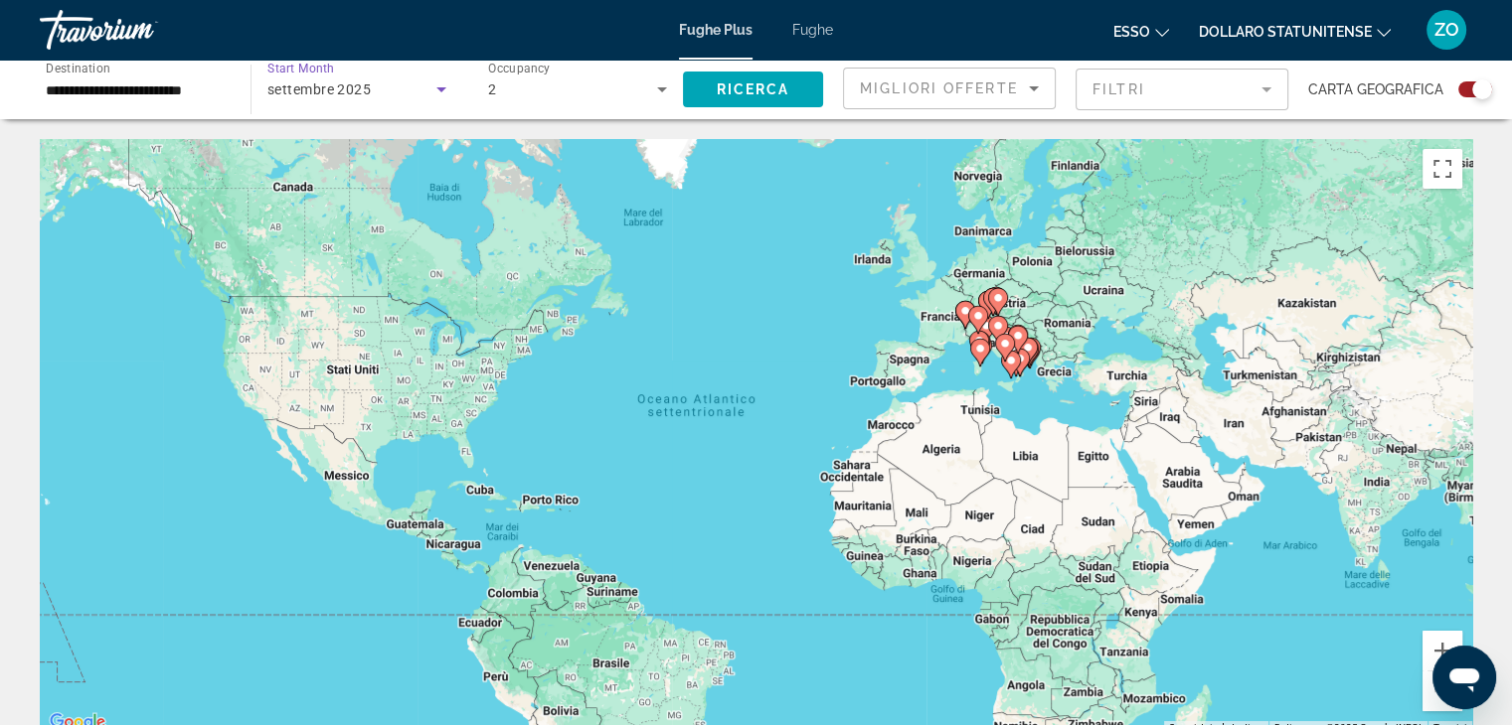
click at [444, 87] on icon "Search widget" at bounding box center [441, 89] width 10 height 5
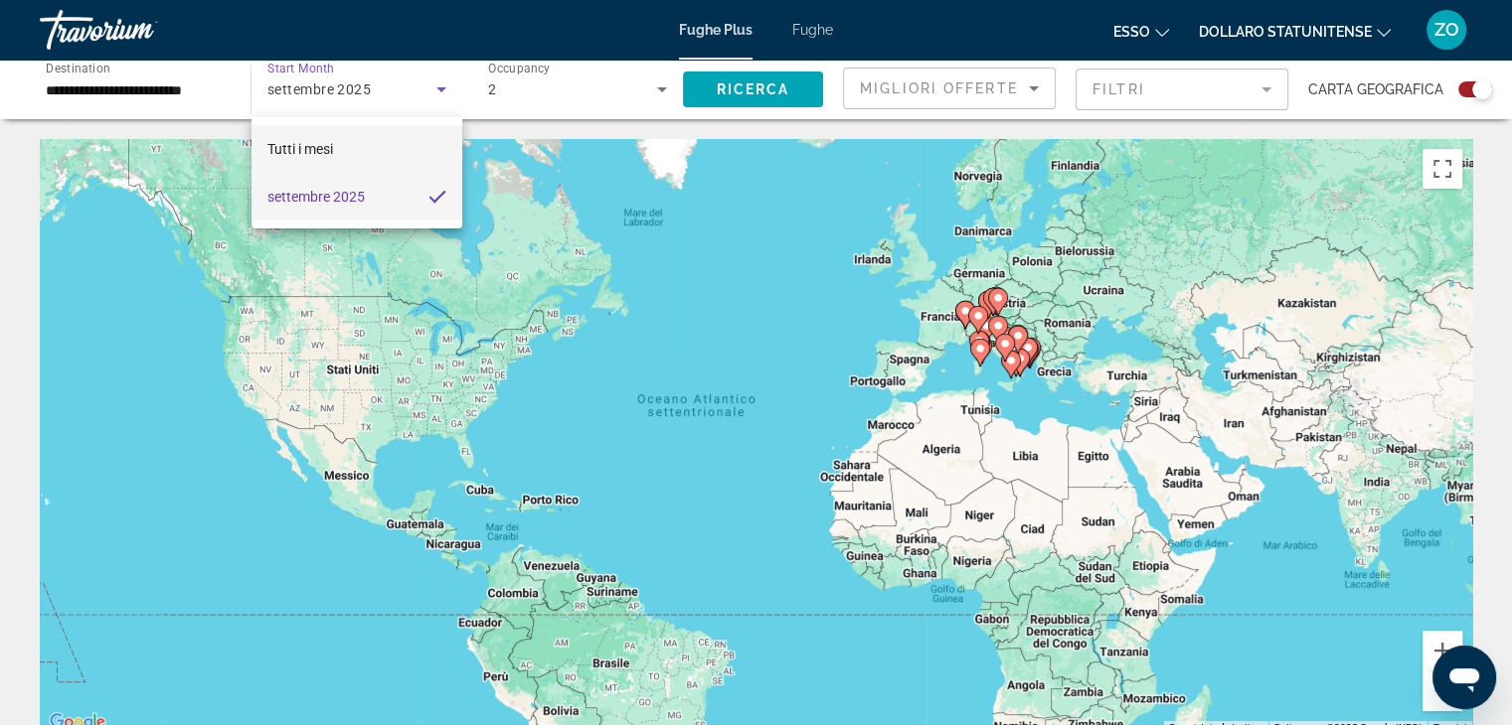
click at [333, 145] on font "Tutti i mesi" at bounding box center [300, 149] width 66 height 16
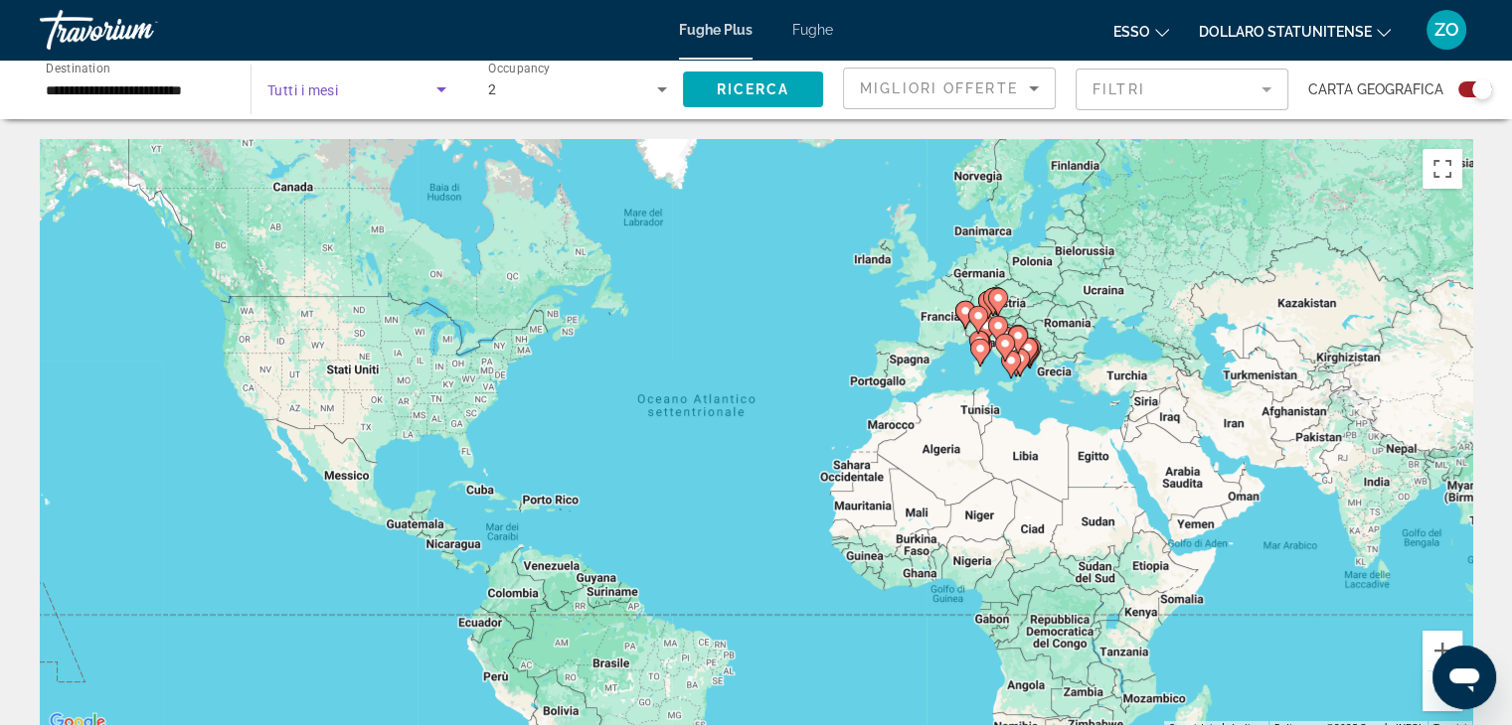
click at [442, 88] on icon "Search widget" at bounding box center [441, 89] width 10 height 5
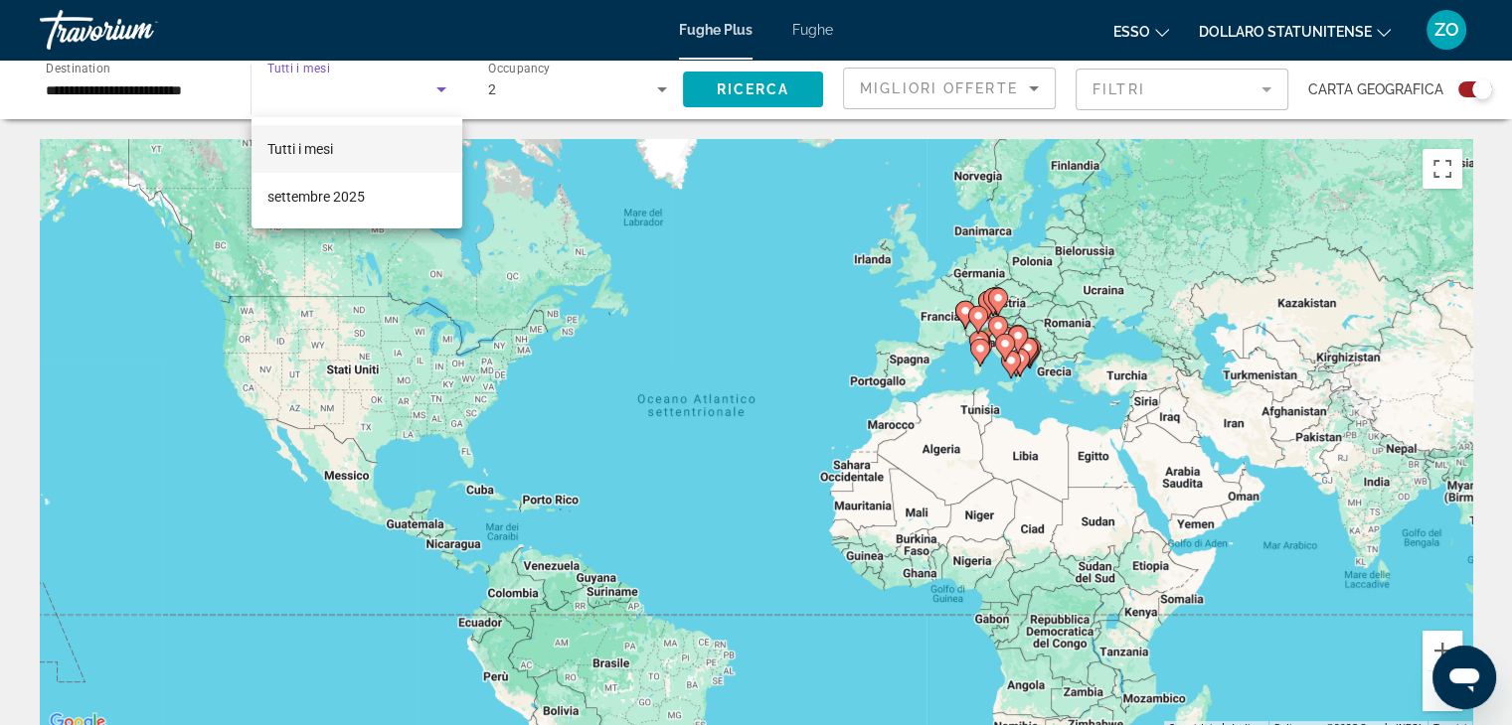
click at [763, 84] on div at bounding box center [756, 362] width 1512 height 725
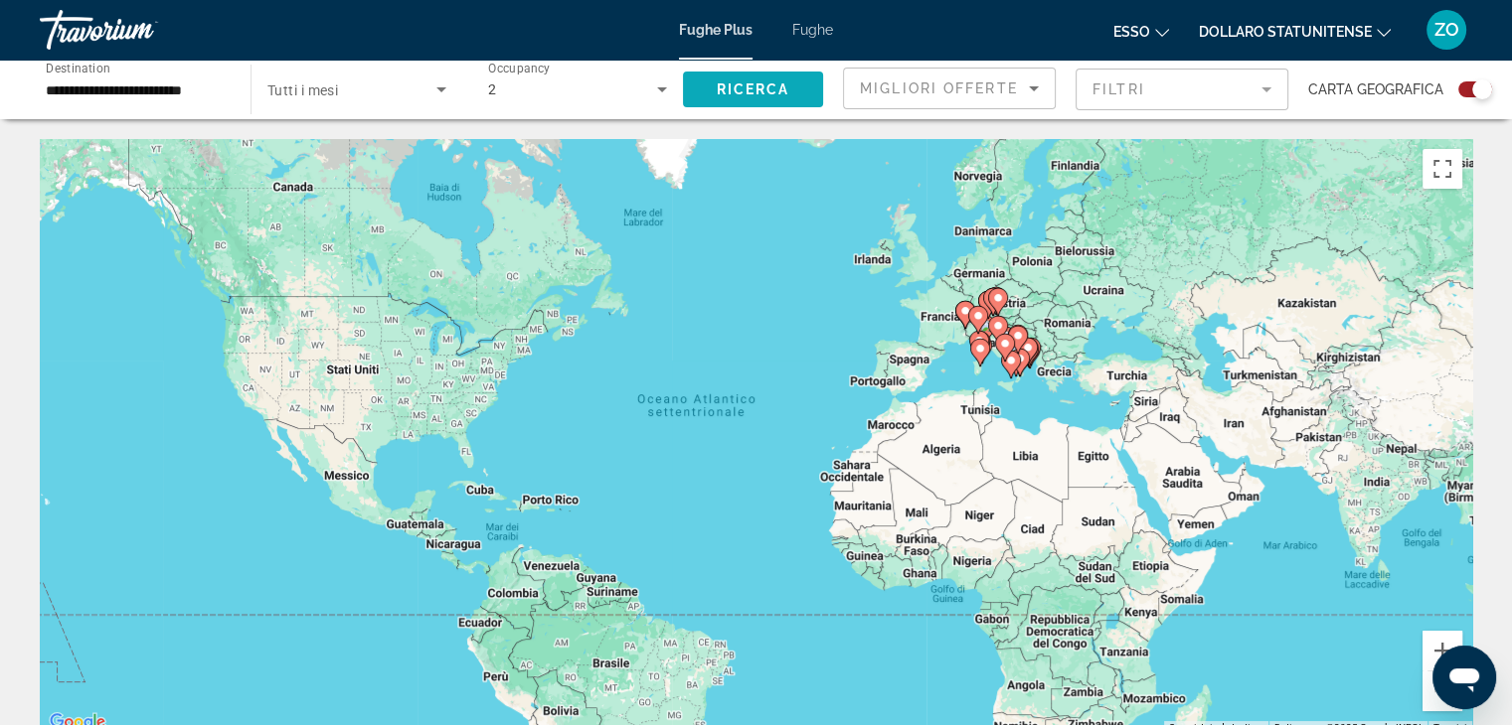
click at [750, 83] on span "Ricerca" at bounding box center [754, 89] width 74 height 16
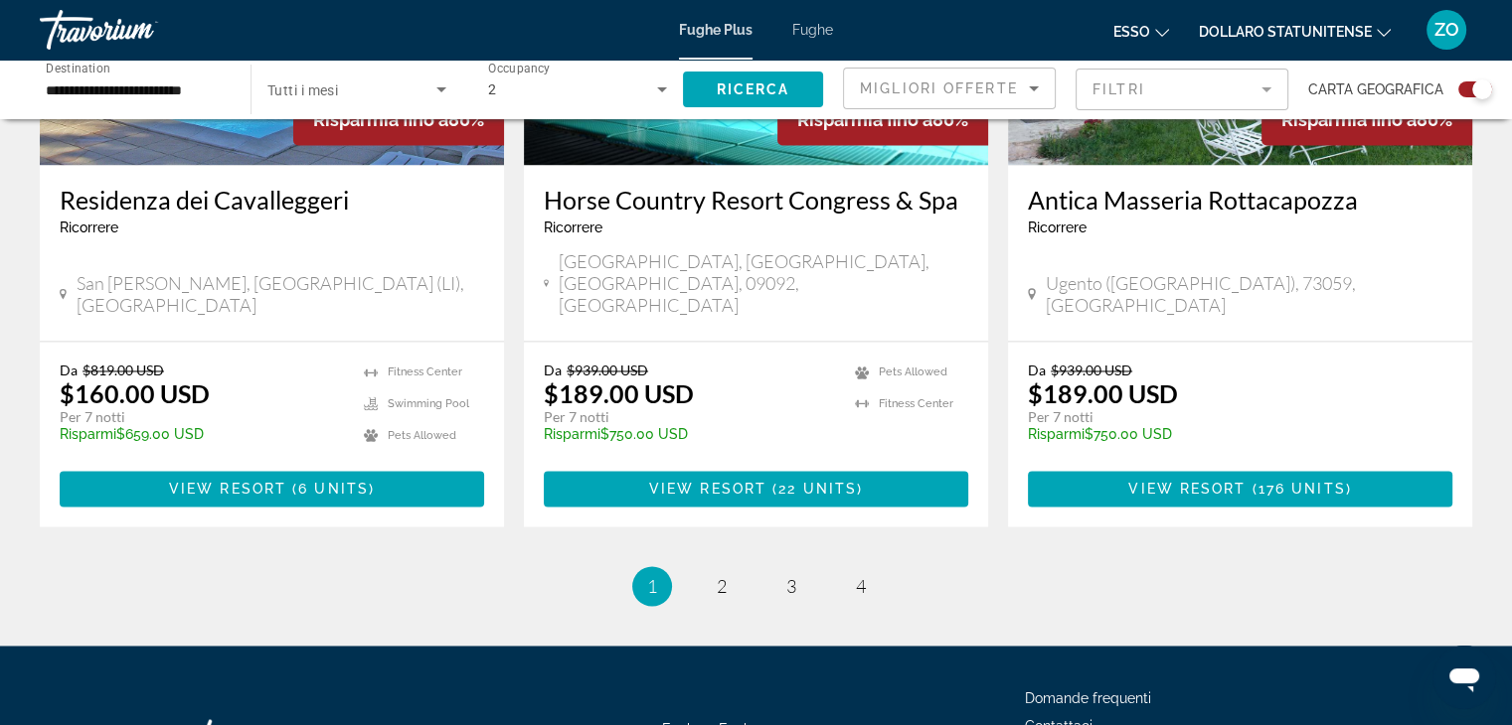
scroll to position [3081, 0]
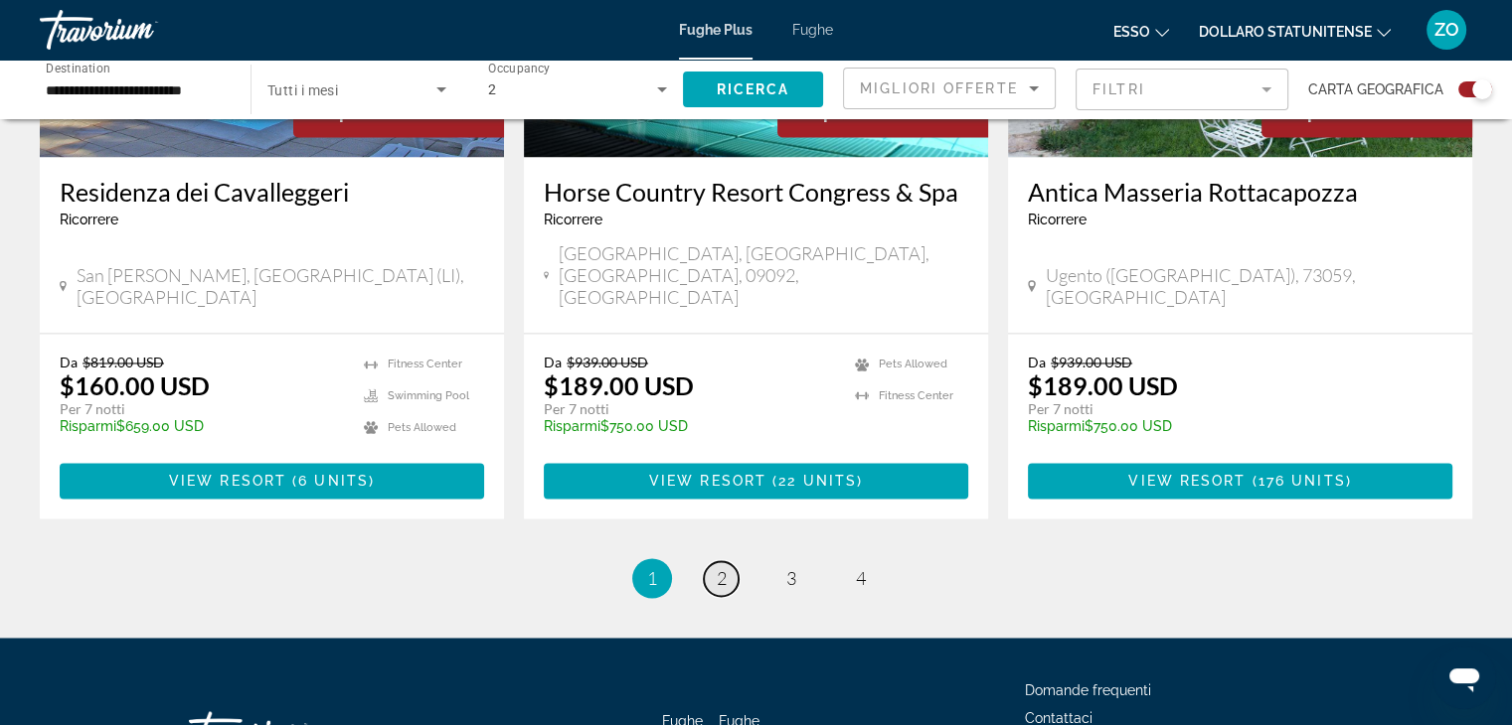
click at [731, 562] on link "page 2" at bounding box center [721, 579] width 35 height 35
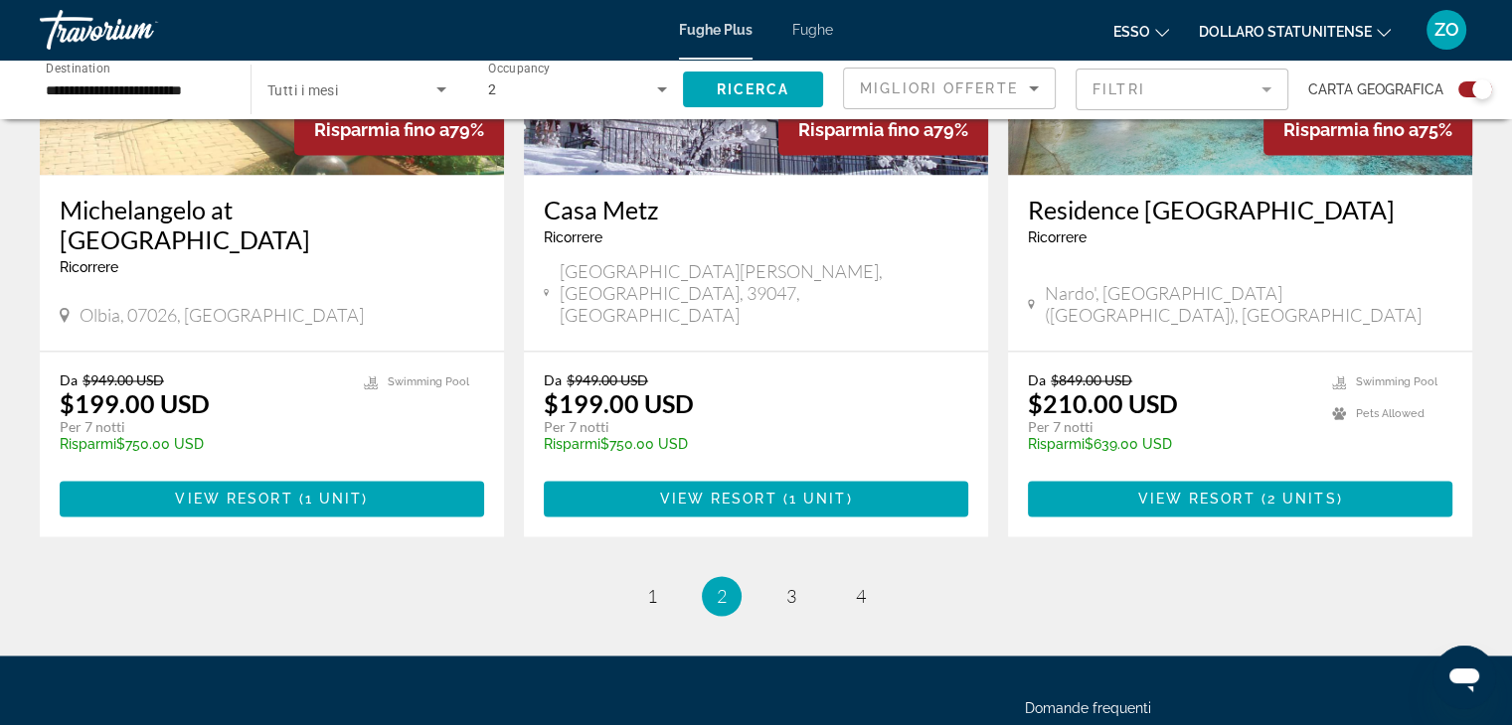
scroll to position [3081, 0]
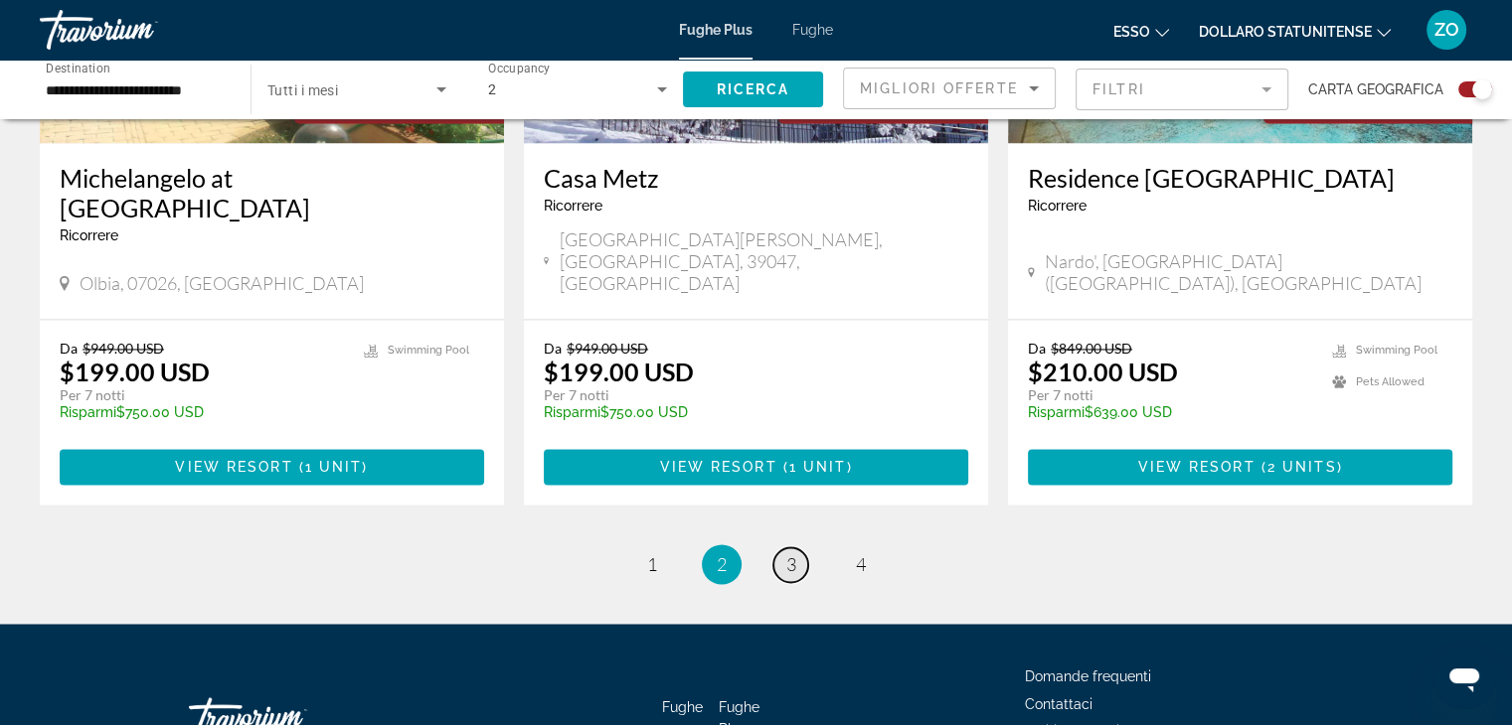
click at [795, 554] on span "3" at bounding box center [791, 565] width 10 height 22
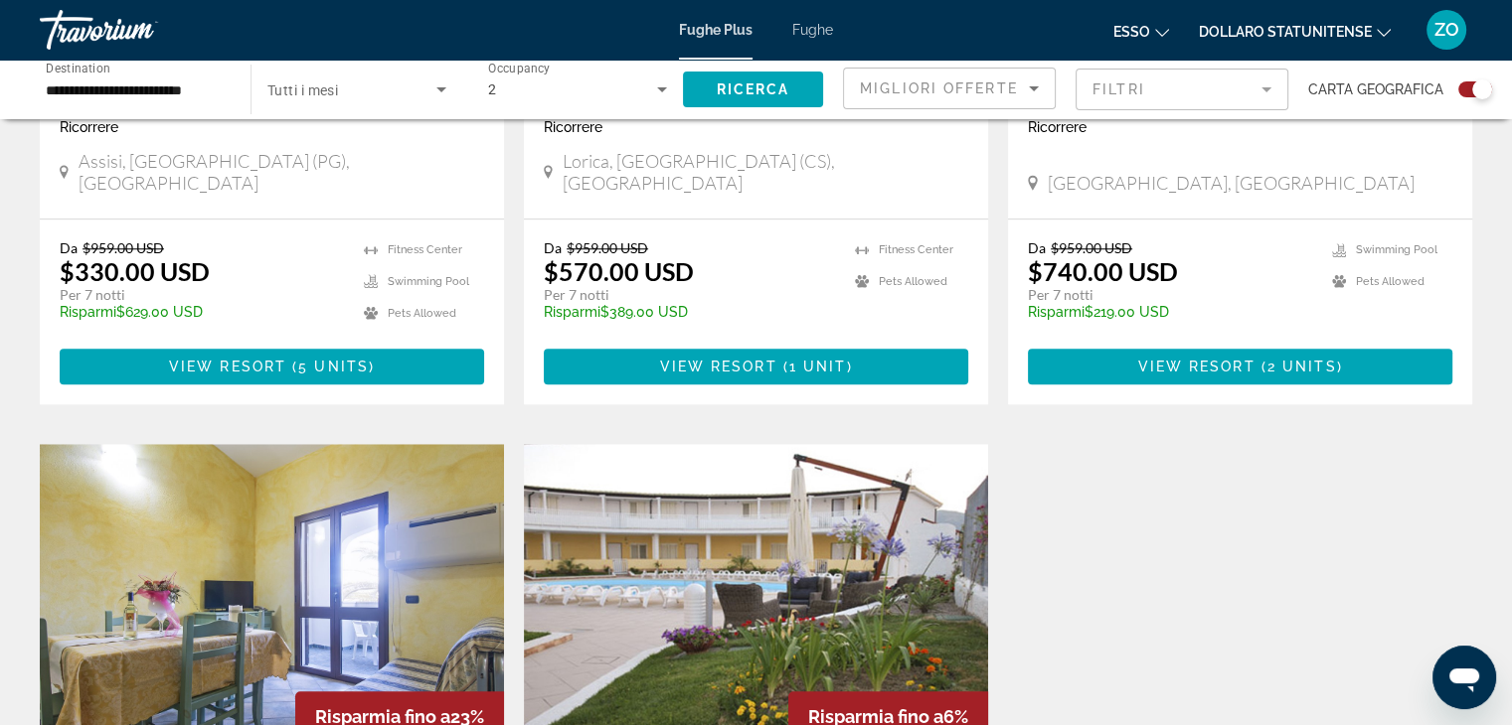
scroll to position [1789, 0]
